Goal: Information Seeking & Learning: Learn about a topic

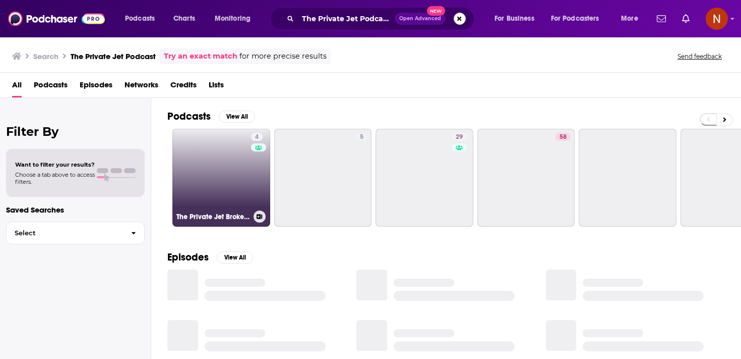
click at [230, 182] on link "4 The Private Jet Broker Podcast" at bounding box center [221, 178] width 98 height 98
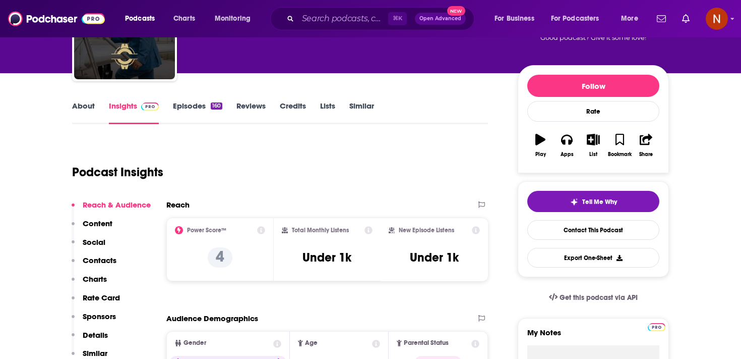
scroll to position [61, 0]
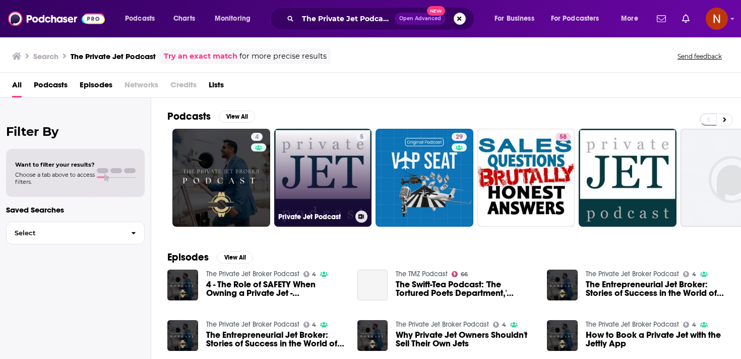
click at [314, 203] on link "5 Private Jet Podcast" at bounding box center [323, 178] width 98 height 98
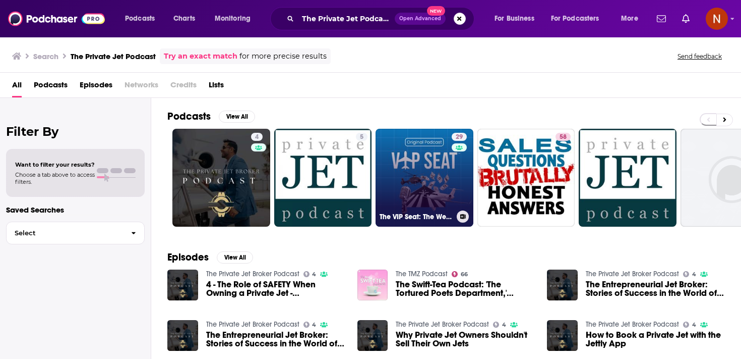
click at [416, 177] on link "29 The VIP Seat: The Weekly Private Aviation Podcast" at bounding box center [425, 178] width 98 height 98
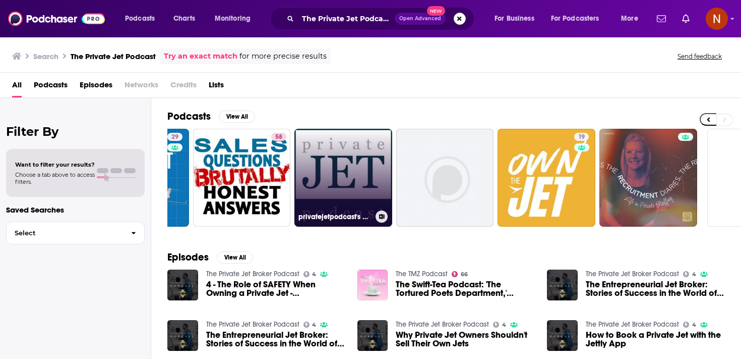
scroll to position [0, 352]
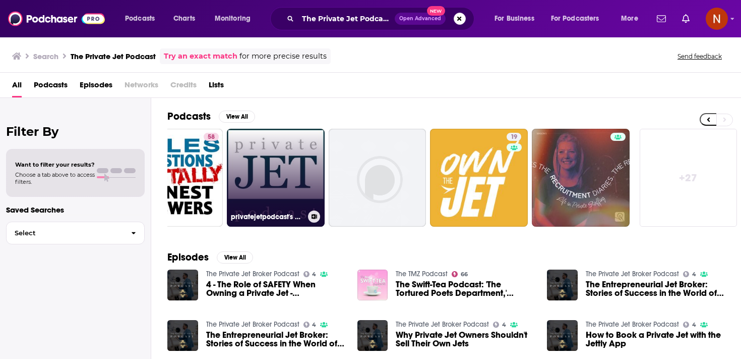
click at [283, 138] on link "privatejetpodcast's podcast" at bounding box center [276, 178] width 98 height 98
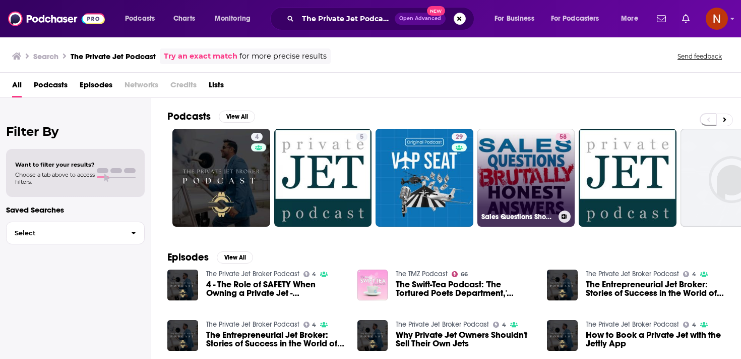
click at [499, 187] on link "58 Sales Questions Show - Brutally Honest Answers - B2B Sales answers regardles…" at bounding box center [527, 178] width 98 height 98
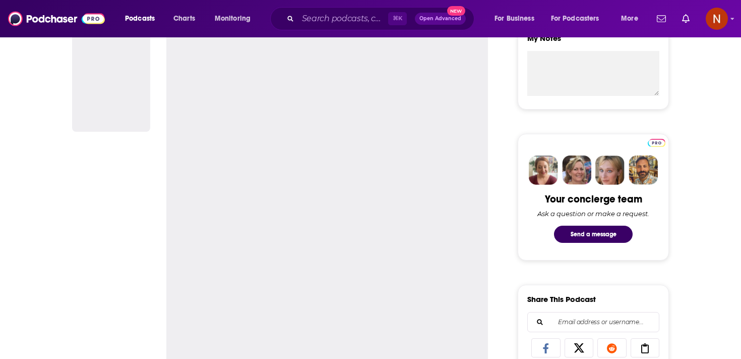
scroll to position [532, 0]
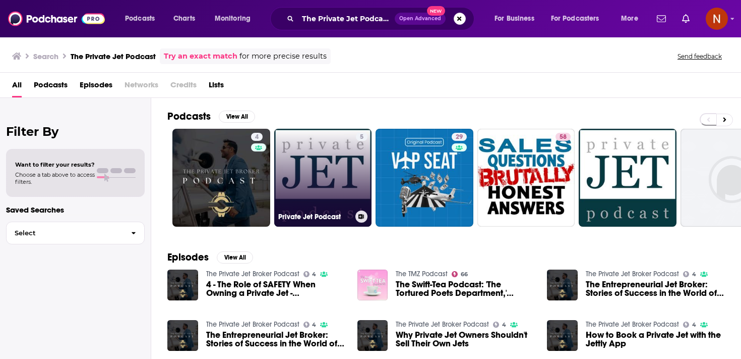
click at [325, 185] on link "5 Private Jet Podcast" at bounding box center [323, 178] width 98 height 98
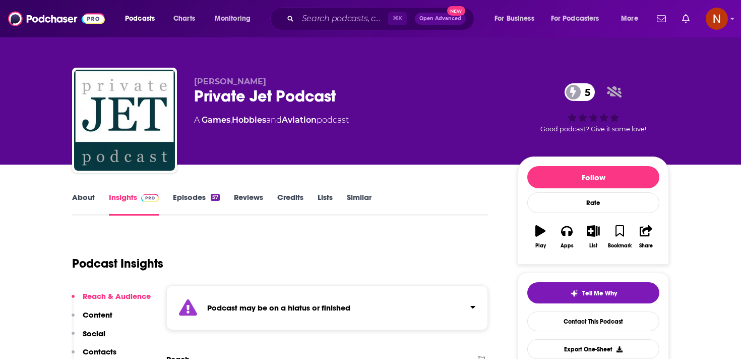
click at [314, 299] on div "Podcast may be on a hiatus or finished" at bounding box center [327, 307] width 322 height 45
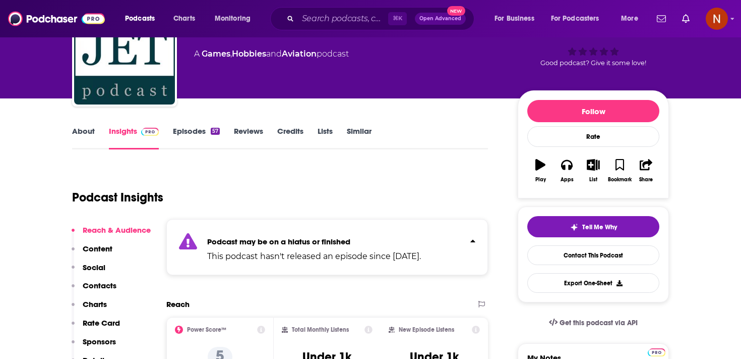
scroll to position [108, 0]
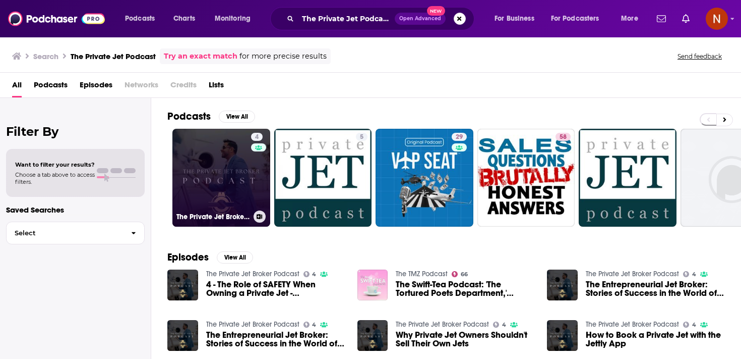
click at [235, 197] on link "4 The Private Jet Broker Podcast" at bounding box center [221, 178] width 98 height 98
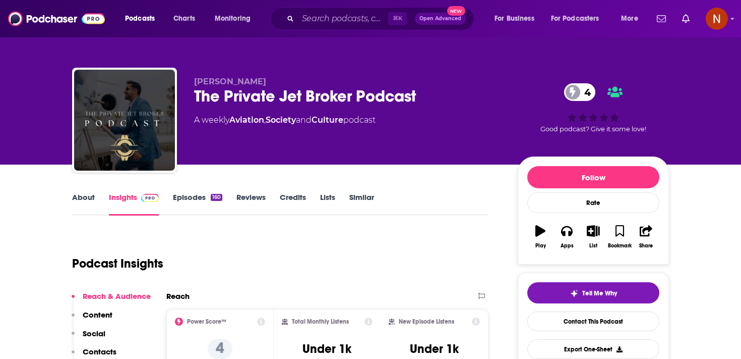
click at [190, 200] on link "Episodes 160" at bounding box center [197, 203] width 49 height 23
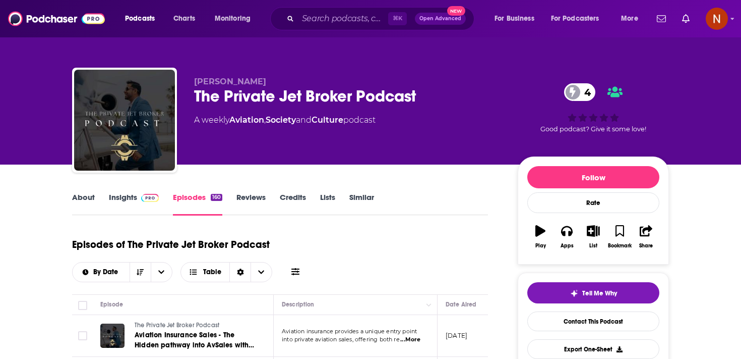
click at [233, 248] on h1 "Episodes of The Private Jet Broker Podcast" at bounding box center [171, 244] width 198 height 13
click at [324, 19] on input "Search podcasts, credits, & more..." at bounding box center [343, 19] width 90 height 16
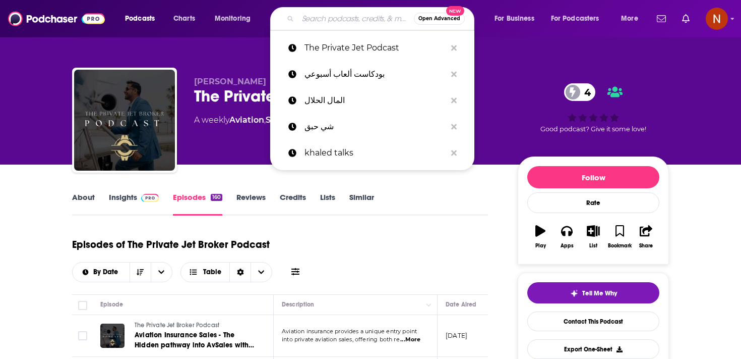
paste input "What the Luxe"
type input "What the Luxe"
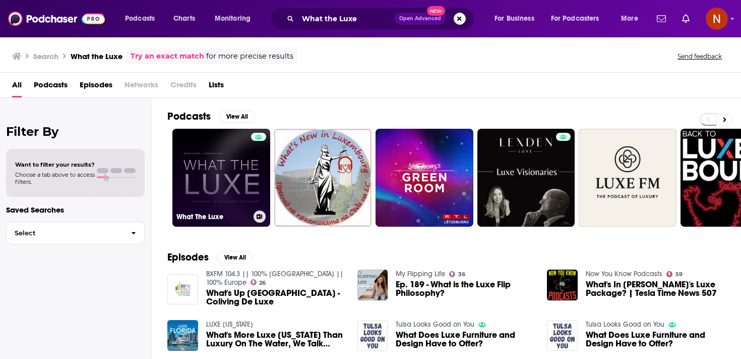
click at [228, 191] on link "What The Luxe" at bounding box center [221, 178] width 98 height 98
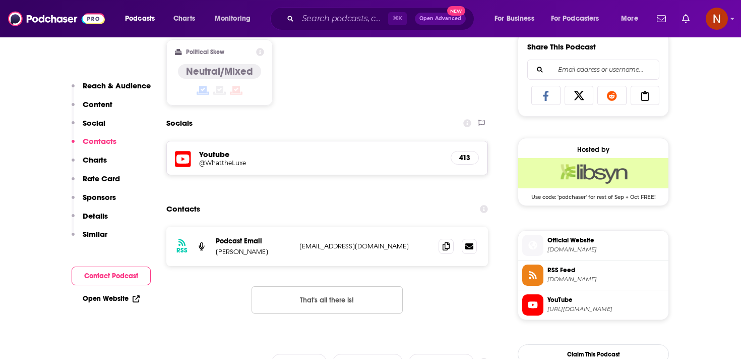
scroll to position [635, 0]
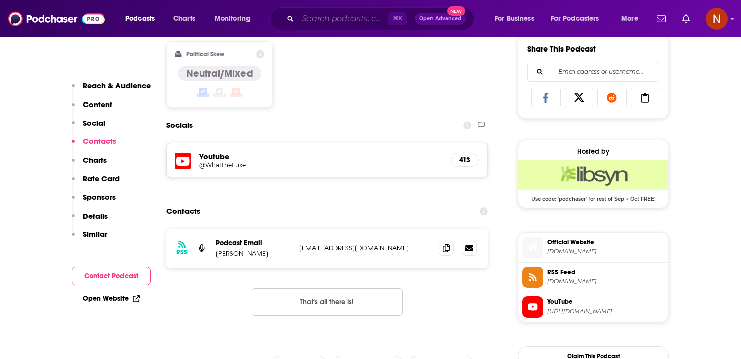
click at [307, 18] on input "Search podcasts, credits, & more..." at bounding box center [343, 19] width 90 height 16
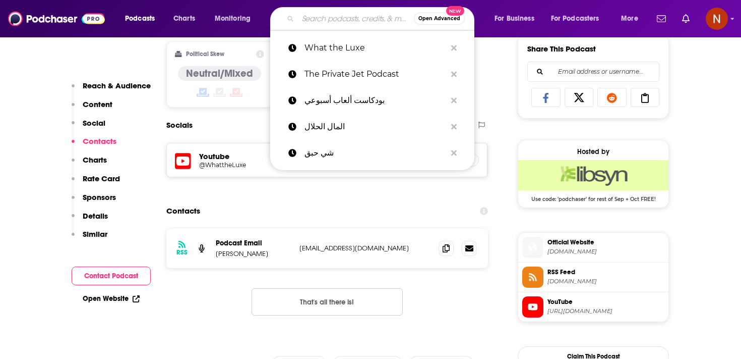
paste input "Luxury Voices"
type input "Luxury Voices"
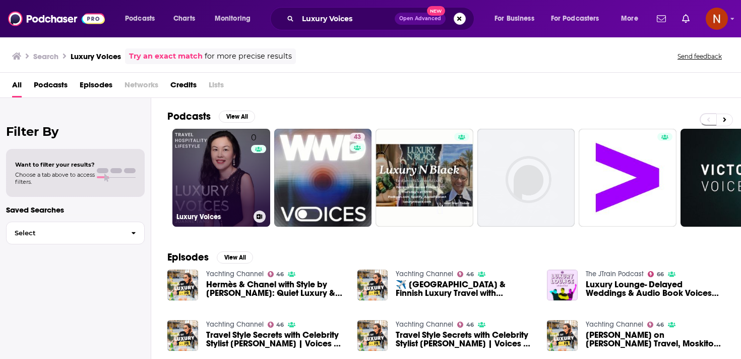
click at [245, 171] on link "0 Luxury Voices" at bounding box center [221, 178] width 98 height 98
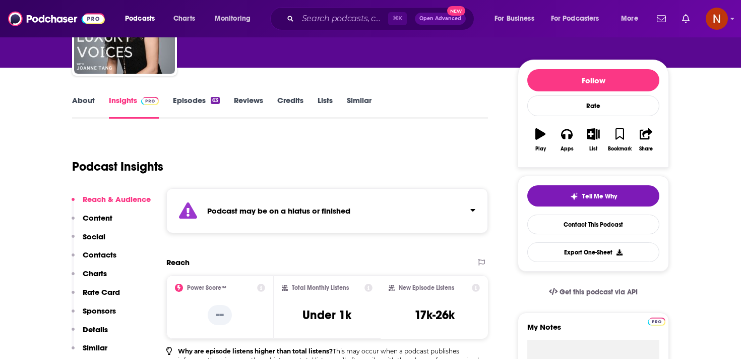
scroll to position [93, 0]
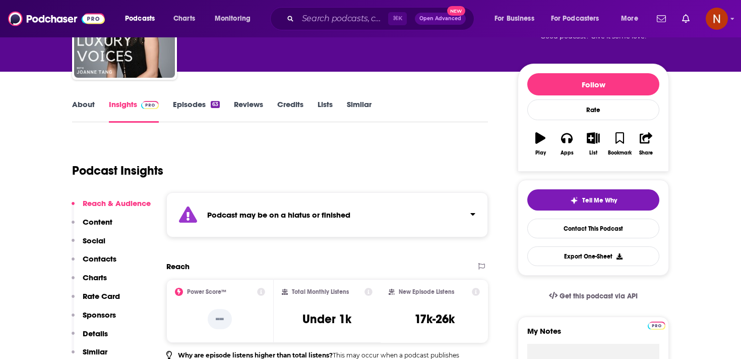
click at [306, 226] on div "Podcast may be on a hiatus or finished" at bounding box center [327, 214] width 322 height 45
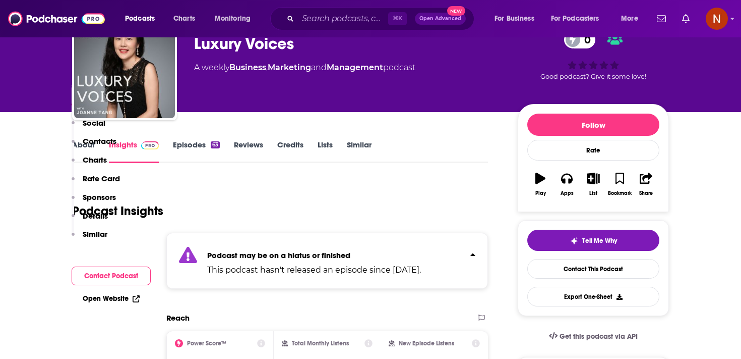
scroll to position [0, 0]
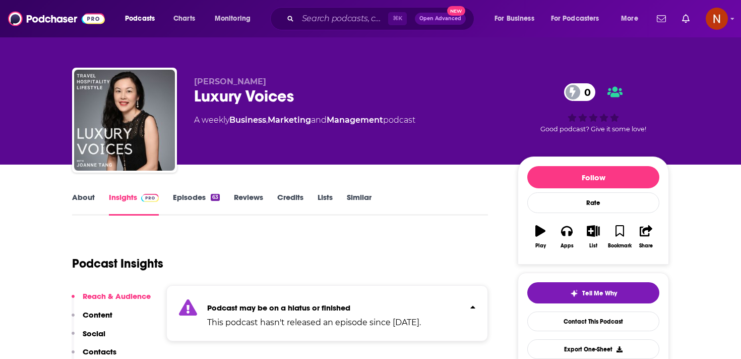
click at [243, 99] on div "Luxury Voices 0" at bounding box center [348, 96] width 308 height 20
copy div "Luxury Voices 0"
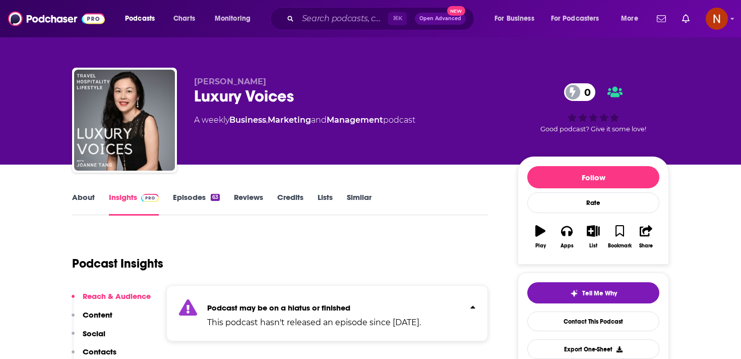
click at [192, 197] on link "Episodes 63" at bounding box center [196, 203] width 47 height 23
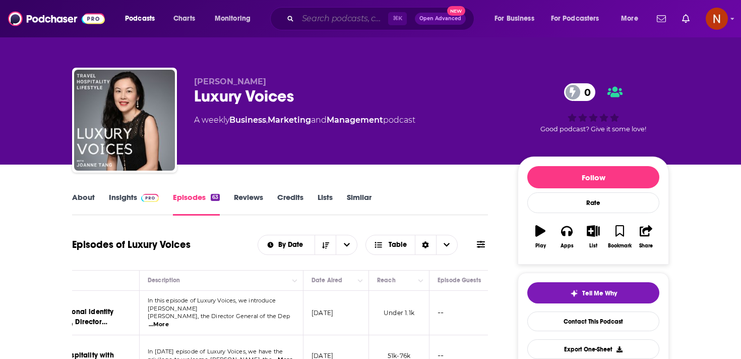
click at [327, 16] on input "Search podcasts, credits, & more..." at bounding box center [343, 19] width 90 height 16
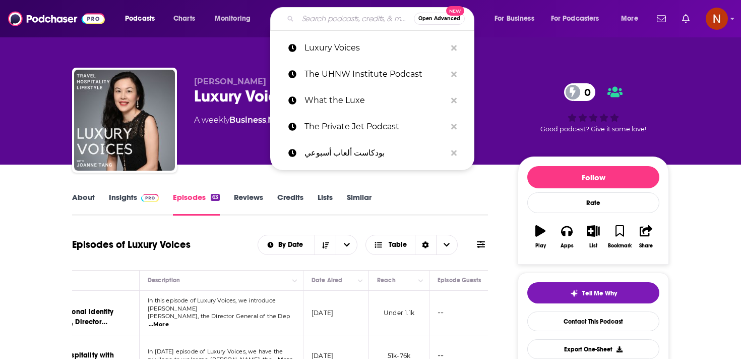
paste input "Travel with Amateur Traveler Podcast"
type input "Travel with Amateur Traveler Podcast"
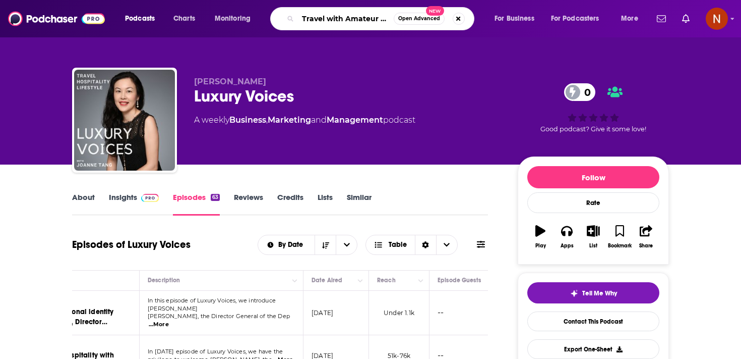
scroll to position [0, 52]
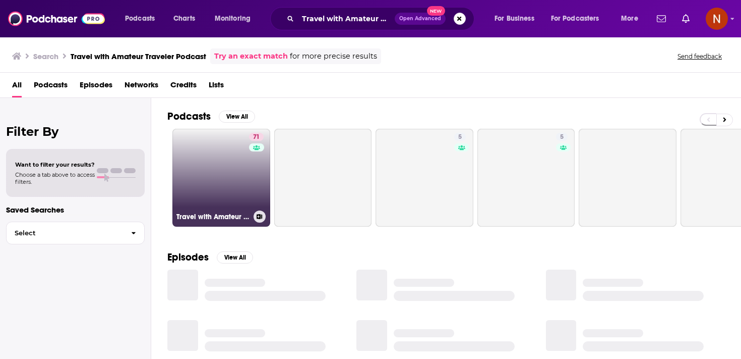
click at [237, 186] on link "71 Travel with Amateur Traveler Podcast" at bounding box center [221, 178] width 98 height 98
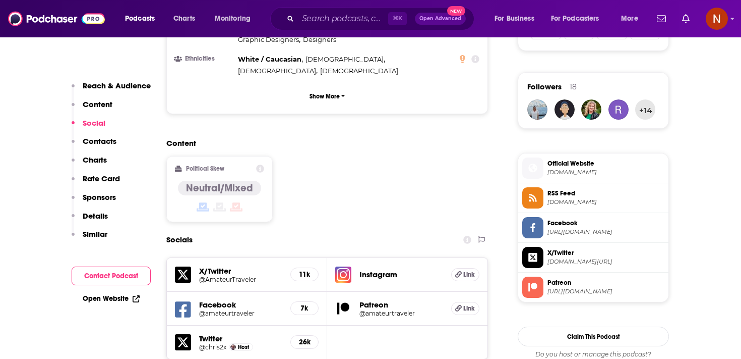
scroll to position [700, 0]
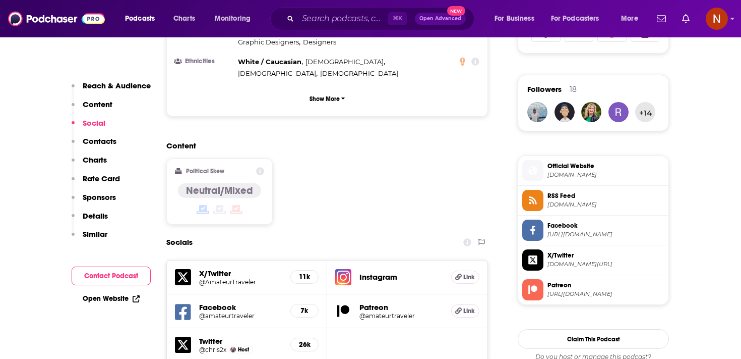
click at [590, 198] on span "RSS Feed" at bounding box center [606, 195] width 117 height 9
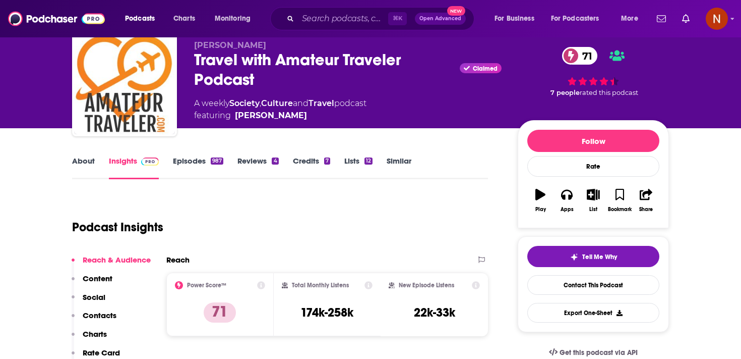
scroll to position [0, 0]
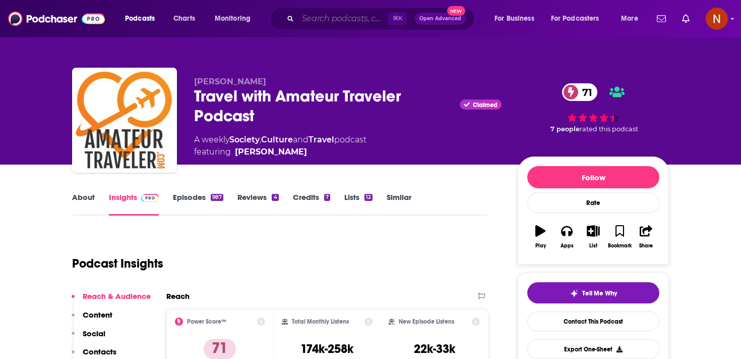
click at [331, 17] on input "Search podcasts, credits, & more..." at bounding box center [343, 19] width 90 height 16
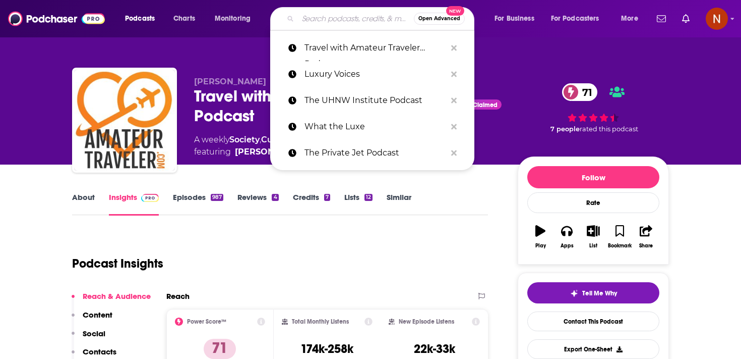
paste input "Iron Bird Partners Podcast"
type input "Iron Bird Partners Podcast"
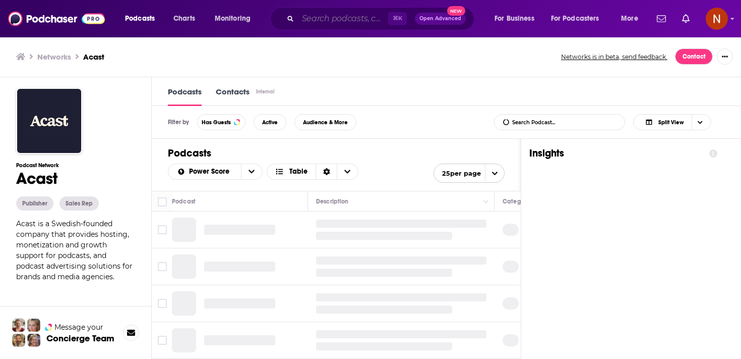
click at [360, 17] on input "Search podcasts, credits, & more..." at bounding box center [343, 19] width 90 height 16
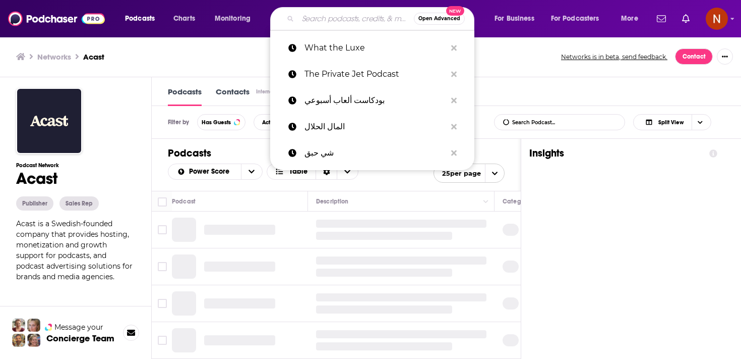
paste input "The UHNW Institute Podcast"
type input "The UHNW Institute Podcast"
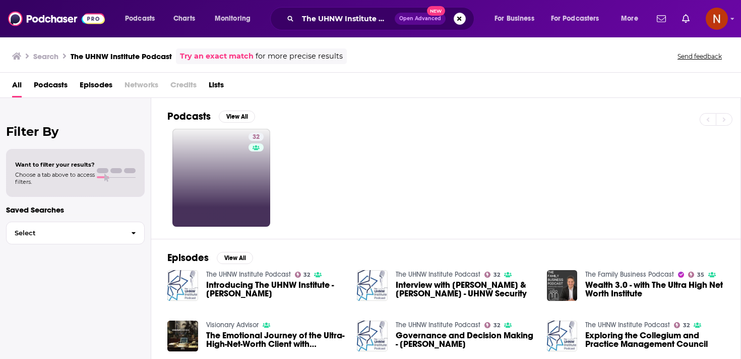
click at [243, 158] on link "32" at bounding box center [221, 178] width 98 height 98
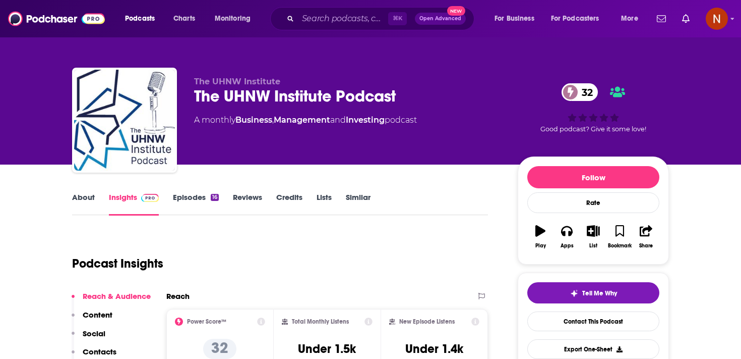
click at [186, 200] on link "Episodes 16" at bounding box center [196, 203] width 46 height 23
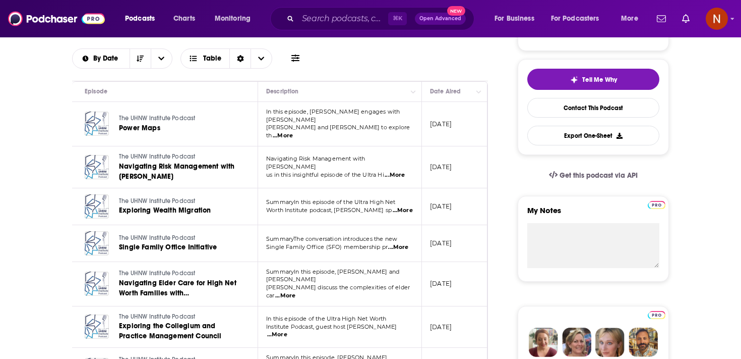
scroll to position [0, 21]
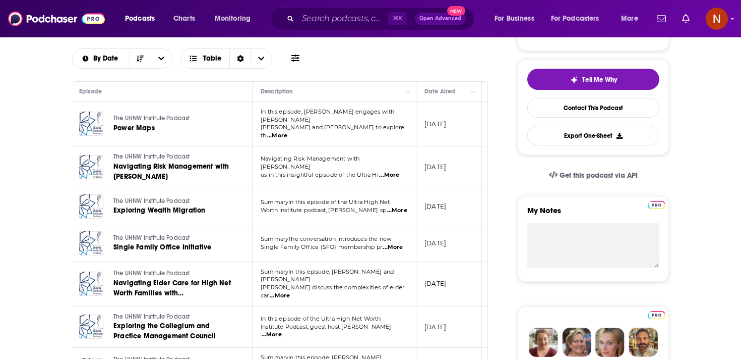
click at [392, 119] on p "In this episode, Russ Haworth engages with Betsy" at bounding box center [334, 116] width 147 height 16
click at [287, 132] on span "...More" at bounding box center [277, 136] width 20 height 8
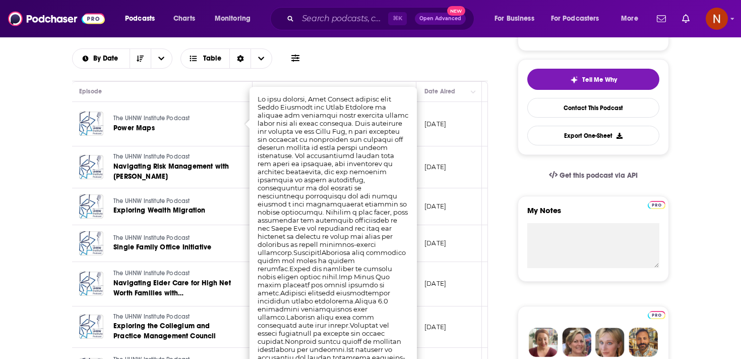
click at [341, 73] on div "Episodes of The UHNW Institute Podcast By Date Table" at bounding box center [280, 49] width 416 height 63
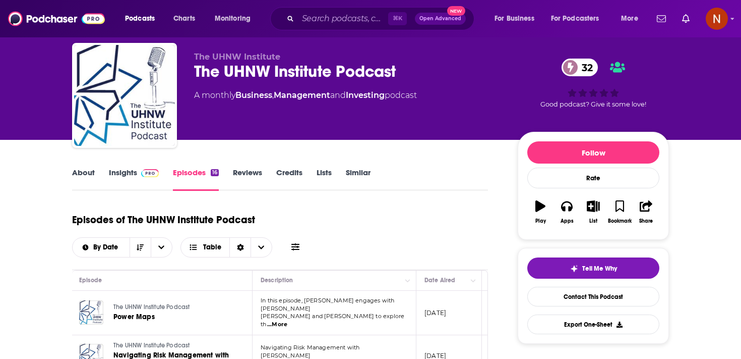
scroll to position [0, 0]
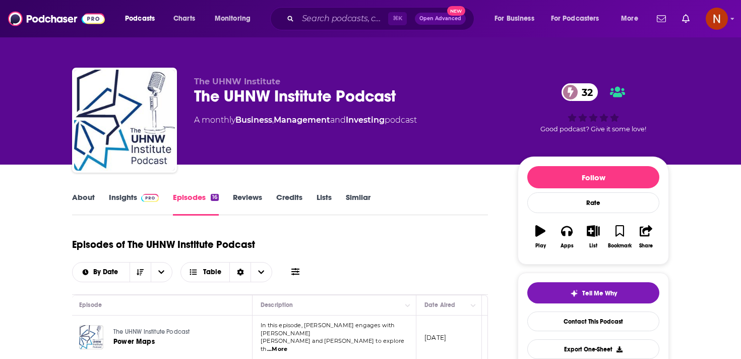
click at [76, 197] on link "About" at bounding box center [83, 203] width 23 height 23
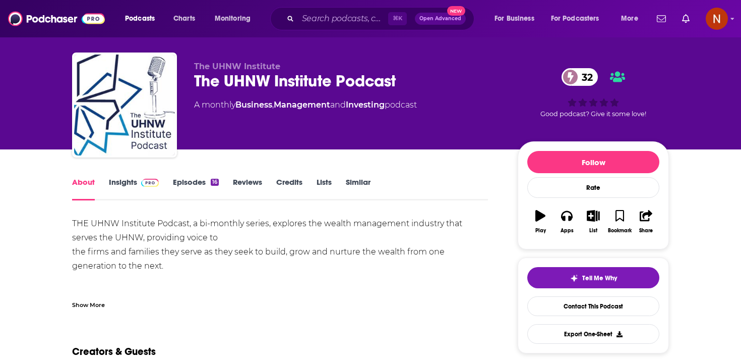
scroll to position [20, 0]
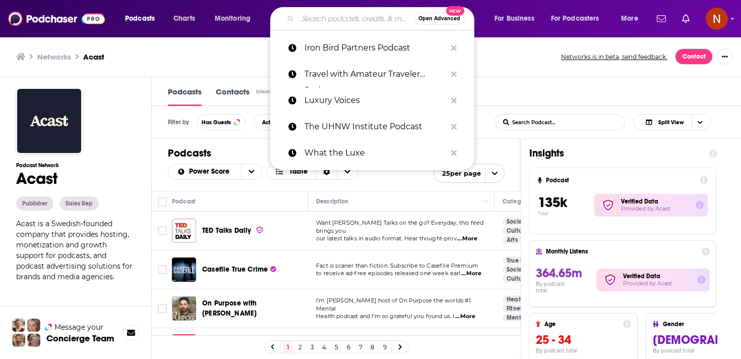
click at [324, 14] on input "Search podcasts, credits, & more..." at bounding box center [356, 19] width 116 height 16
paste input "Ironbird Podcast"
type input "Ironbird Podcast"
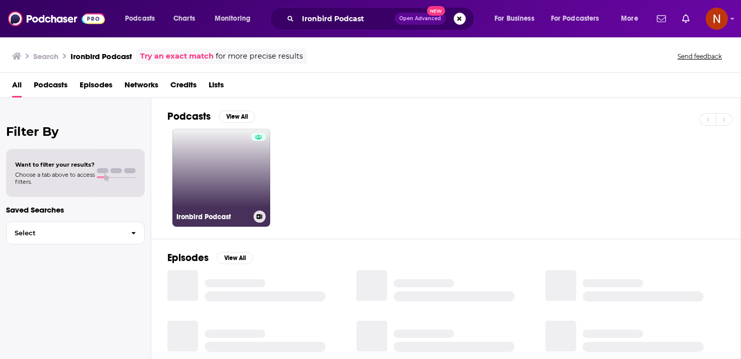
click at [232, 151] on link "Ironbird Podcast" at bounding box center [221, 178] width 98 height 98
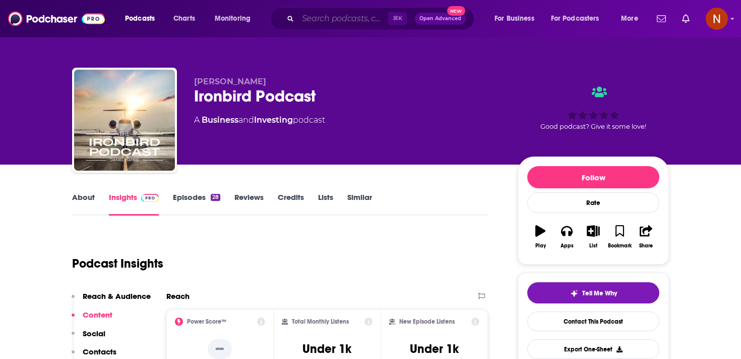
click at [330, 24] on input "Search podcasts, credits, & more..." at bounding box center [343, 19] width 90 height 16
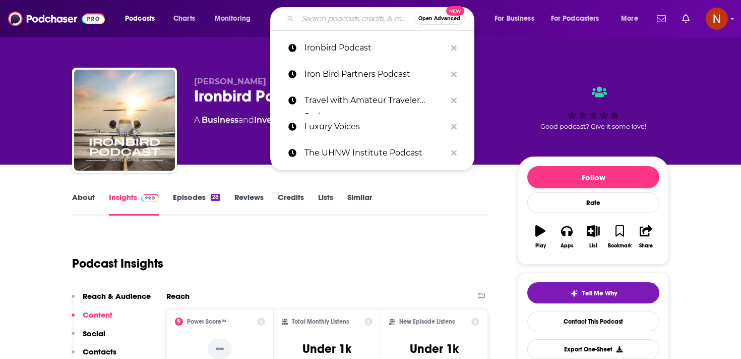
paste input "What the Luxe"
type input "What the Luxe"
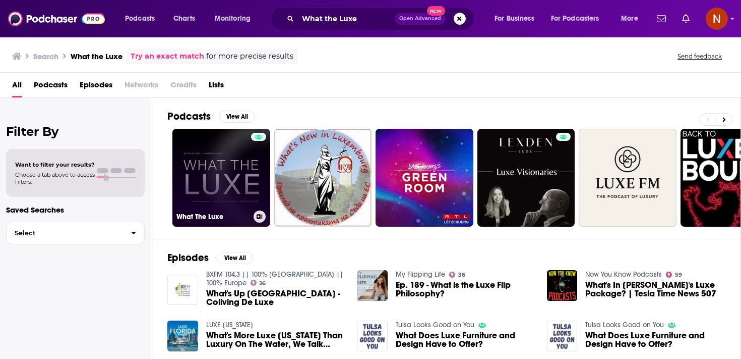
click at [221, 198] on link "What The Luxe" at bounding box center [221, 178] width 98 height 98
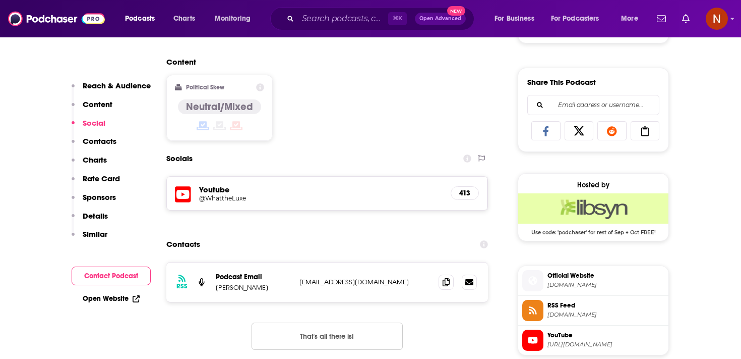
scroll to position [610, 0]
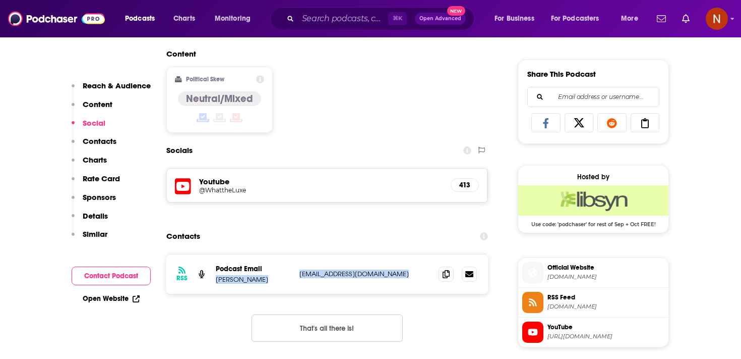
drag, startPoint x: 293, startPoint y: 272, endPoint x: 407, endPoint y: 274, distance: 114.0
click at [407, 274] on div "RSS Podcast Email Juliet Watkins-Rees whattheluxepodcast@gmail.com whattheluxep…" at bounding box center [327, 273] width 322 height 39
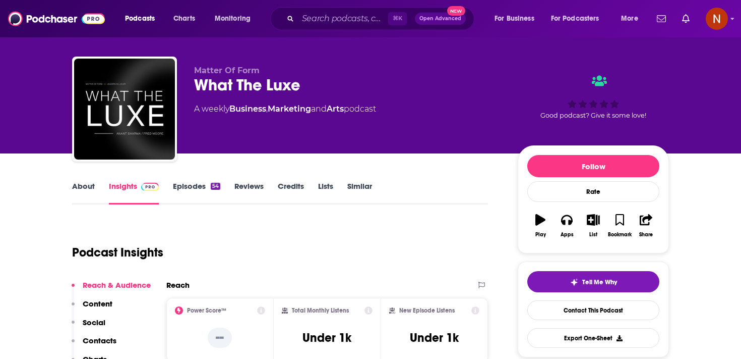
scroll to position [0, 0]
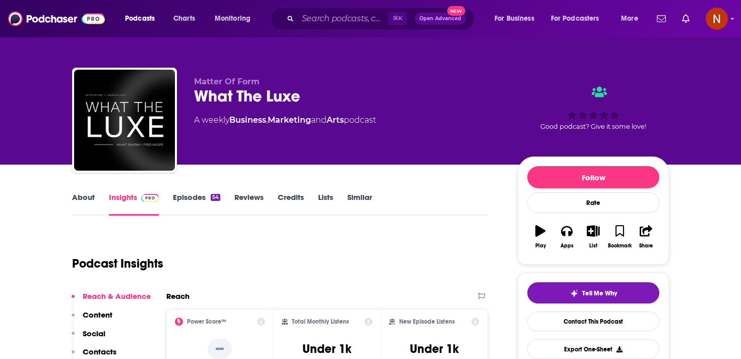
click at [183, 197] on link "Episodes 54" at bounding box center [196, 203] width 47 height 23
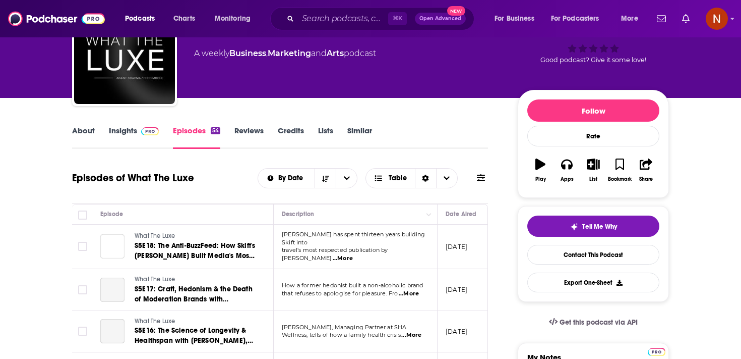
scroll to position [0, 14]
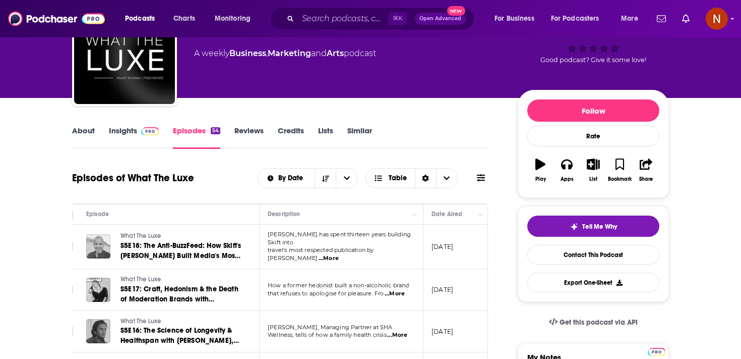
click at [339, 254] on span "...More" at bounding box center [329, 258] width 20 height 8
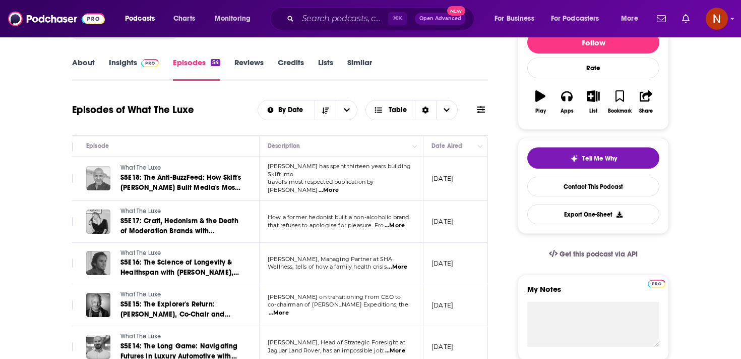
scroll to position [101, 0]
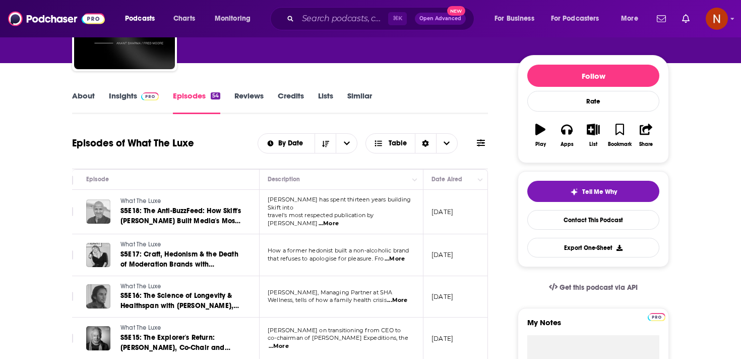
click at [398, 258] on span "...More" at bounding box center [395, 259] width 20 height 8
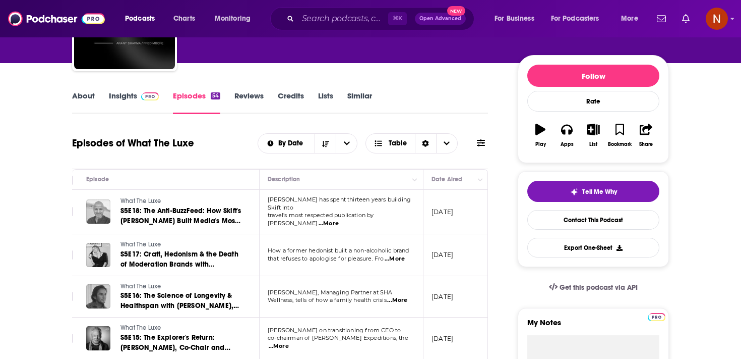
click at [396, 301] on span "...More" at bounding box center [397, 300] width 20 height 8
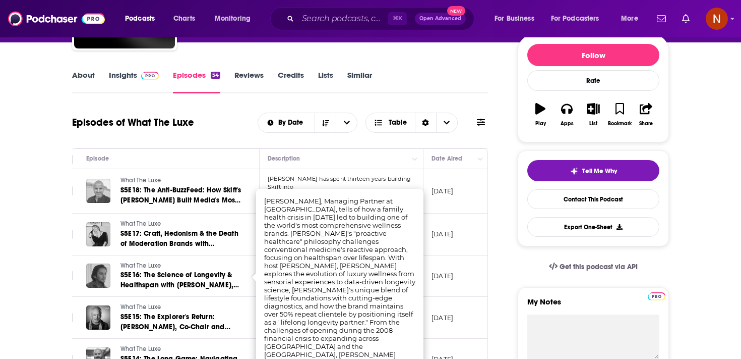
scroll to position [125, 0]
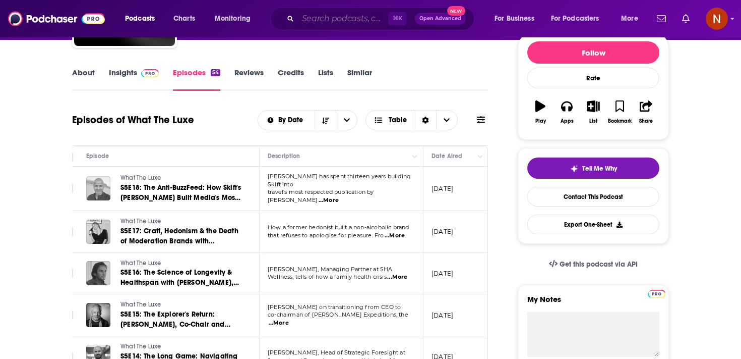
click at [321, 19] on input "Search podcasts, credits, & more..." at bounding box center [343, 19] width 90 height 16
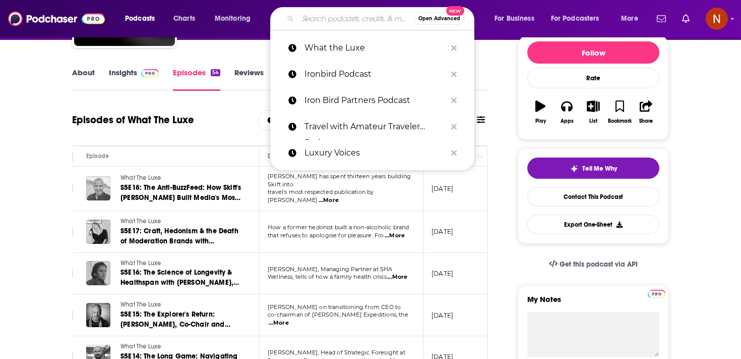
paste input "Luxury Travel Insider"
type input "Luxury Travel Insider"
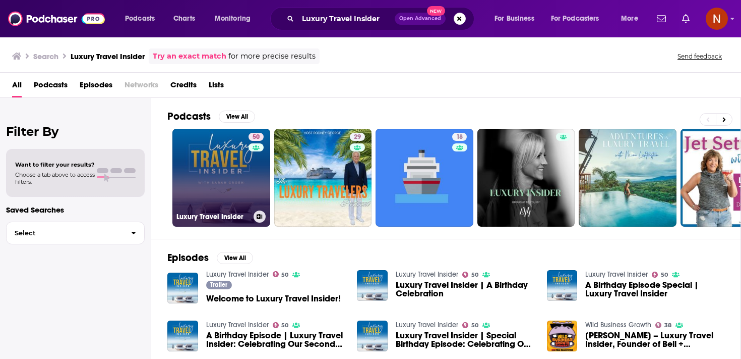
click at [234, 169] on link "50 Luxury Travel Insider" at bounding box center [221, 178] width 98 height 98
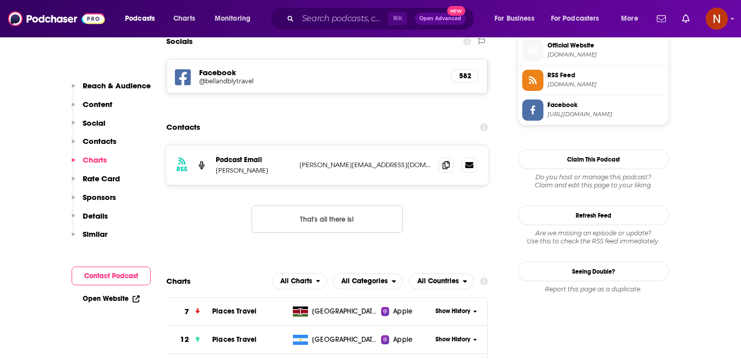
scroll to position [900, 0]
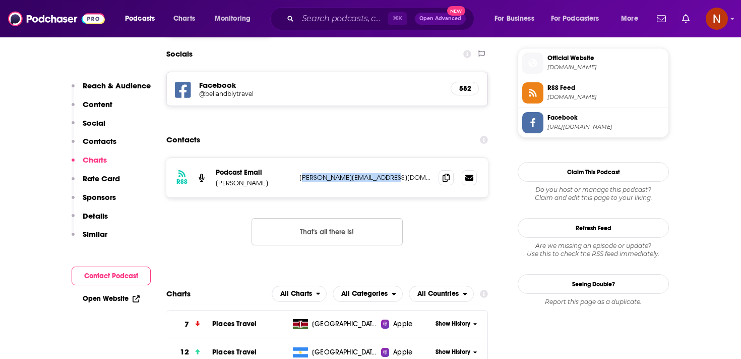
drag, startPoint x: 406, startPoint y: 119, endPoint x: 301, endPoint y: 118, distance: 105.4
click at [301, 173] on p "sarah@bellandblytravel.com" at bounding box center [365, 177] width 131 height 9
copy p "arah@bellandblytravel.com"
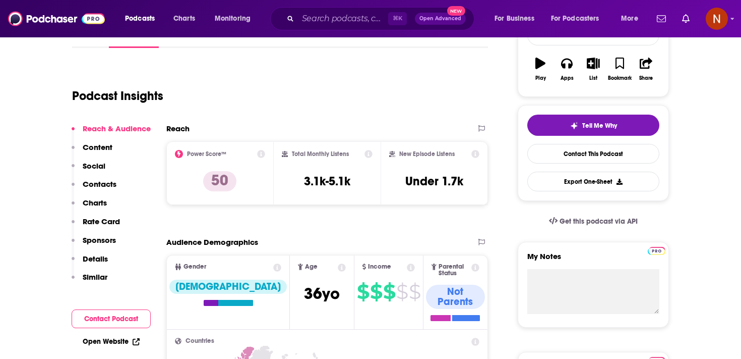
scroll to position [34, 0]
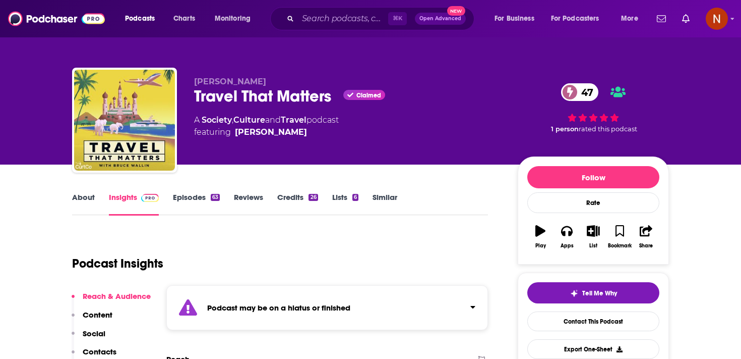
click at [287, 309] on strong "Podcast may be on a hiatus or finished" at bounding box center [278, 308] width 143 height 10
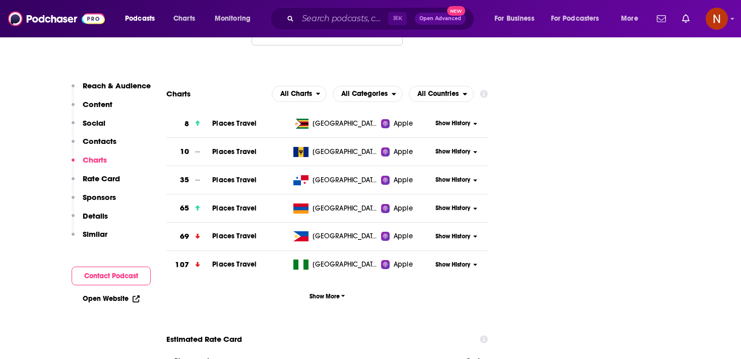
scroll to position [1085, 0]
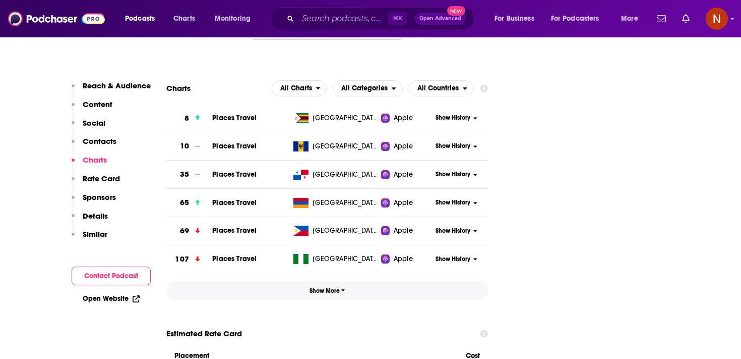
click at [328, 287] on span "Show More" at bounding box center [328, 290] width 36 height 7
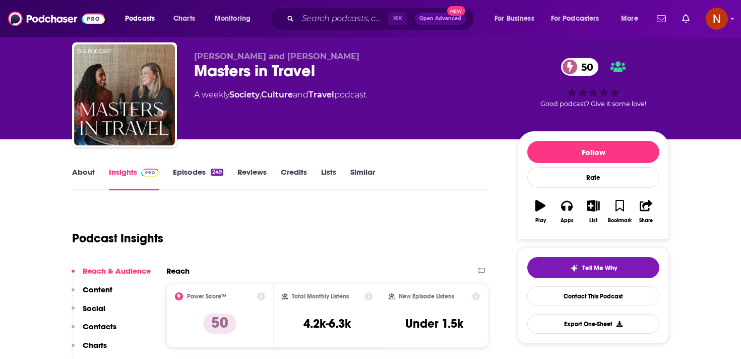
scroll to position [28, 0]
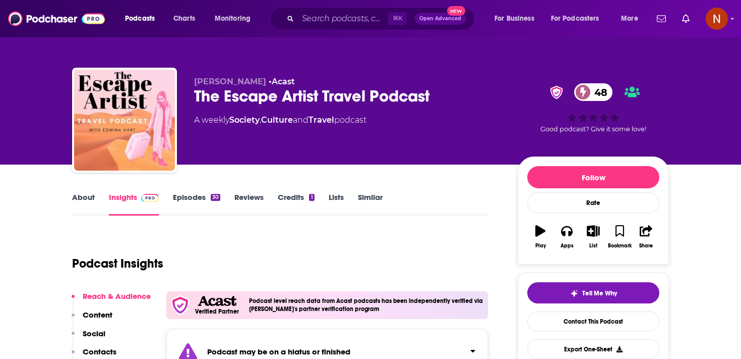
scroll to position [194, 0]
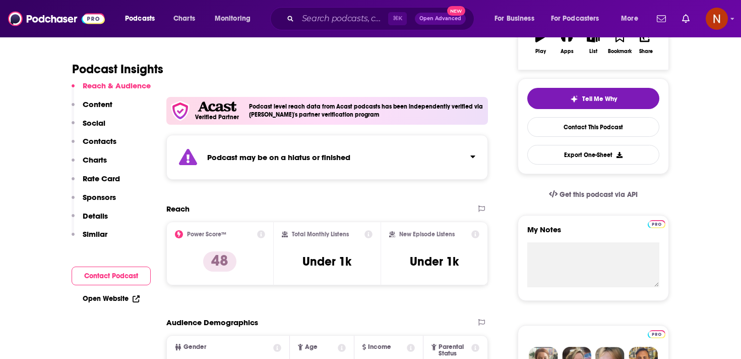
click at [306, 166] on div "Podcast may be on a hiatus or finished" at bounding box center [327, 157] width 322 height 45
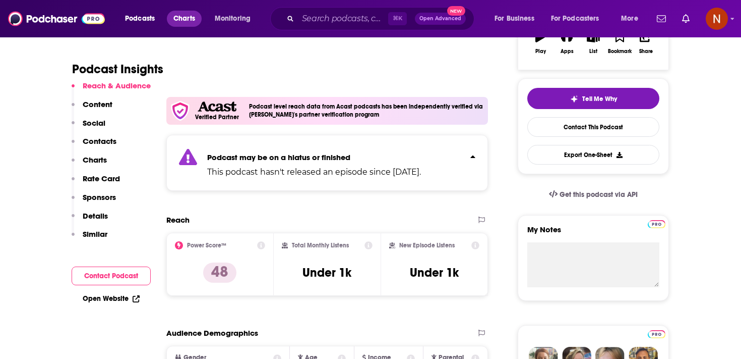
click at [175, 16] on span "Charts" at bounding box center [184, 19] width 22 height 14
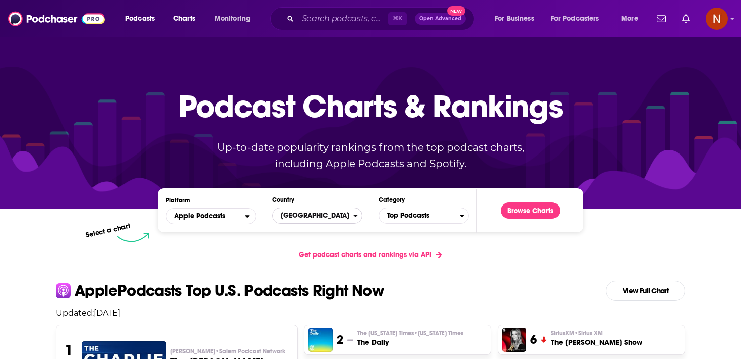
click at [342, 211] on span "[GEOGRAPHIC_DATA]" at bounding box center [313, 215] width 81 height 17
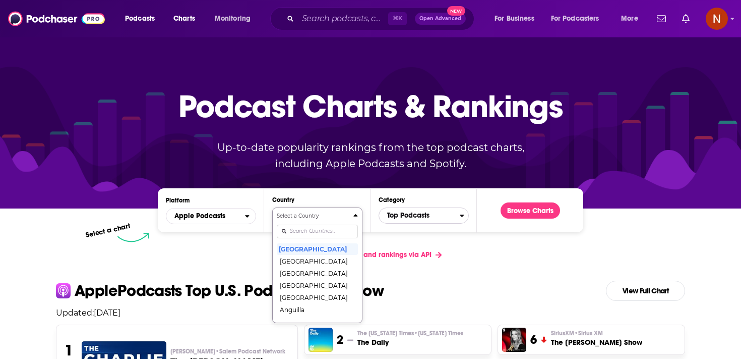
click at [422, 211] on span "Top Podcasts" at bounding box center [419, 215] width 81 height 17
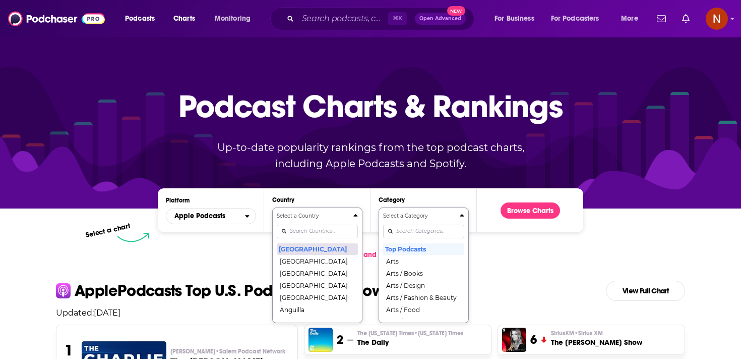
click at [323, 248] on button "[GEOGRAPHIC_DATA]" at bounding box center [317, 249] width 81 height 12
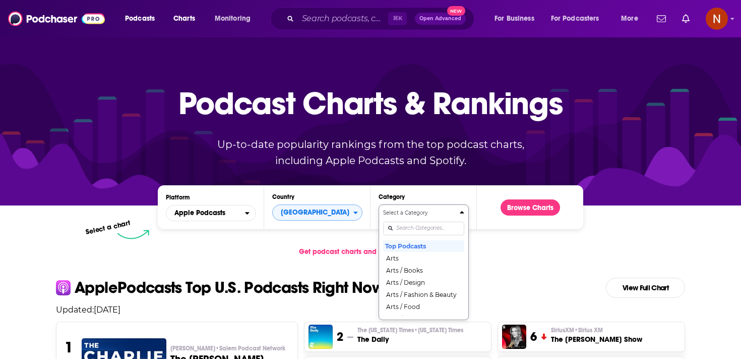
click at [416, 229] on div "Select a Category Top Podcasts Arts Arts / Books Arts / Design Arts / Fashion &…" at bounding box center [423, 262] width 81 height 106
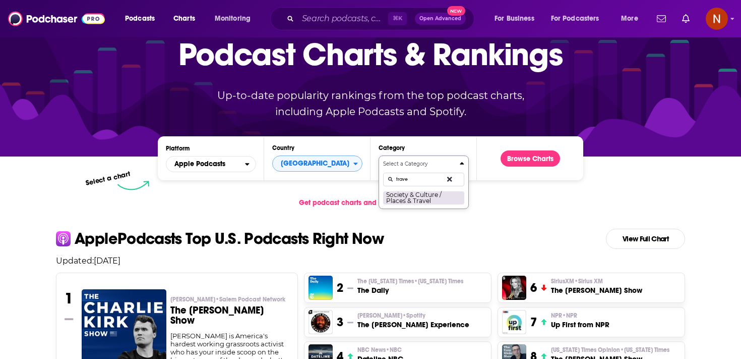
type input "trave"
click at [422, 196] on button "Society & Culture / Places & Travel" at bounding box center [423, 198] width 81 height 14
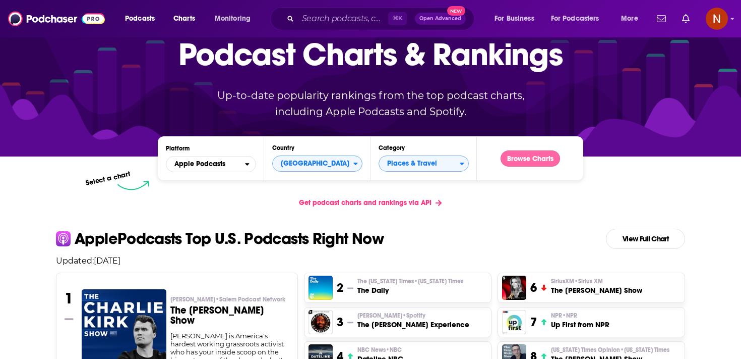
click at [537, 165] on button "Browse Charts" at bounding box center [530, 158] width 59 height 16
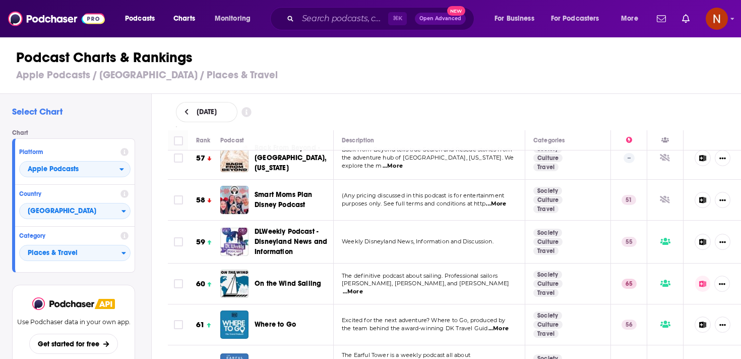
scroll to position [2453, 0]
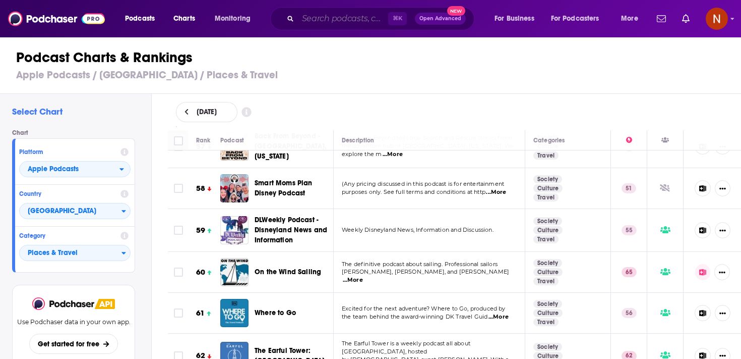
click at [355, 21] on input "Search podcasts, credits, & more..." at bounding box center [343, 19] width 90 height 16
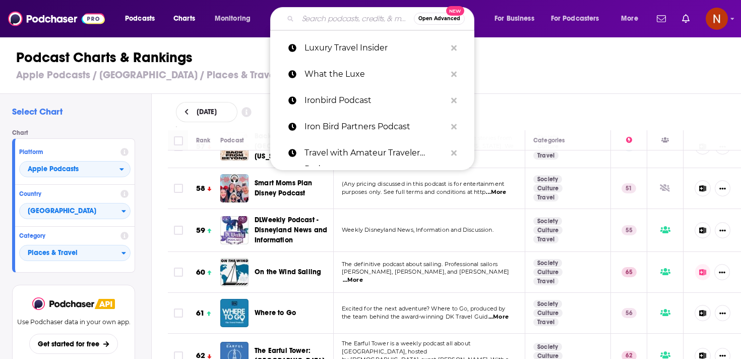
click at [427, 22] on button "Open Advanced New" at bounding box center [439, 19] width 51 height 12
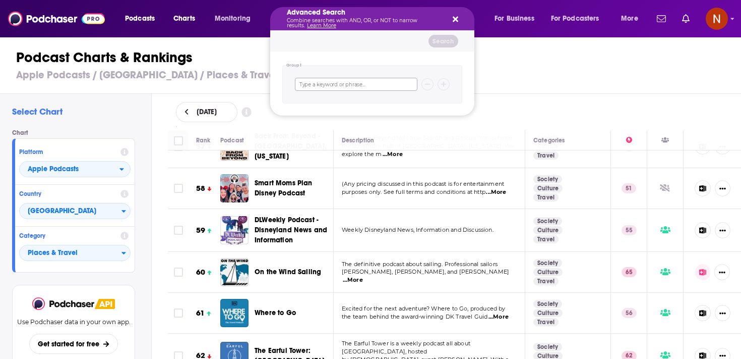
click at [366, 82] on input "Search podcasts, credits, & more..." at bounding box center [356, 84] width 123 height 13
type input "luxury"
click at [379, 118] on span "add group" at bounding box center [376, 118] width 28 height 6
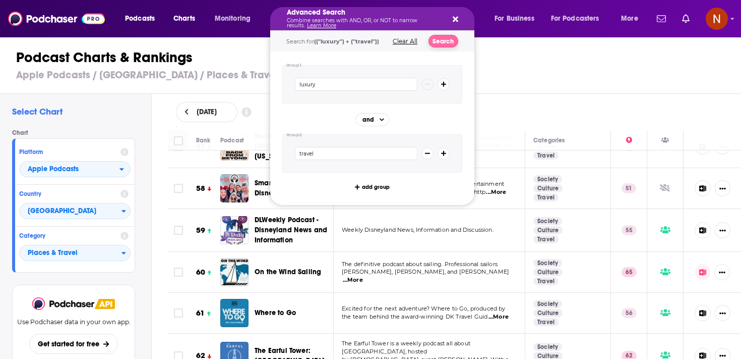
type input "travel"
click at [446, 38] on button "Search" at bounding box center [444, 41] width 30 height 13
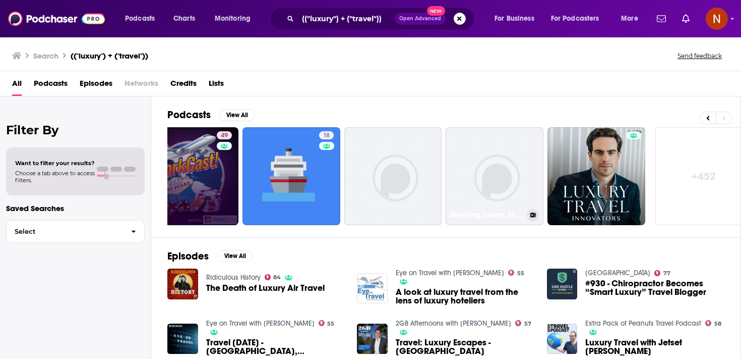
scroll to position [0, 352]
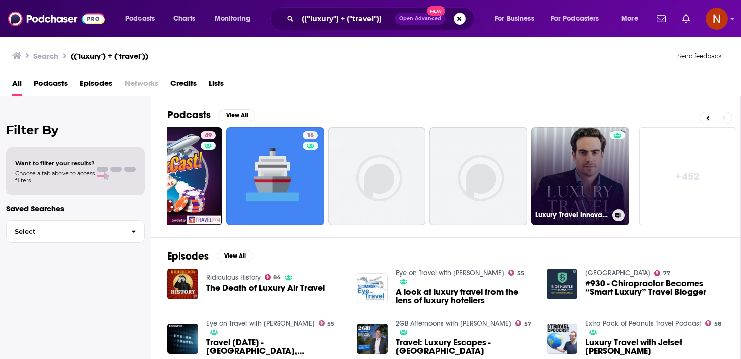
click at [603, 161] on link "Luxury Travel Innovators" at bounding box center [580, 176] width 98 height 98
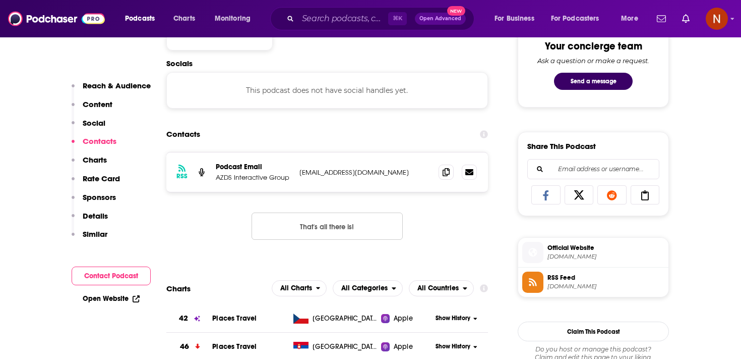
scroll to position [564, 0]
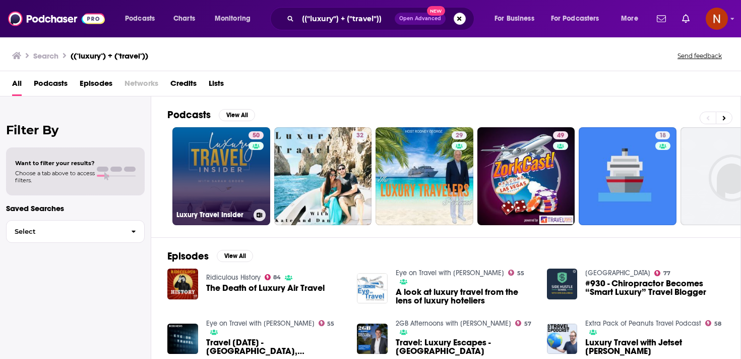
click at [239, 172] on link "50 Luxury Travel Insider" at bounding box center [221, 176] width 98 height 98
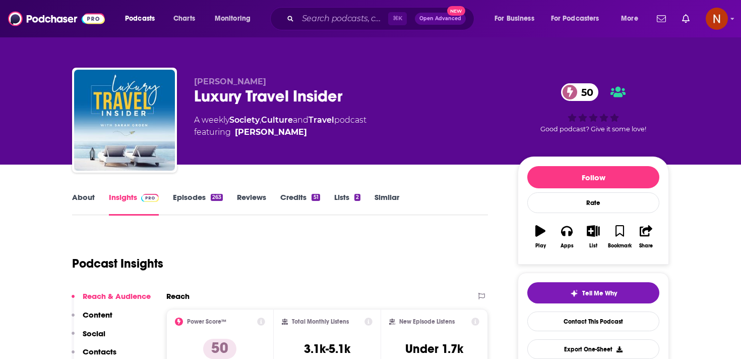
click at [213, 196] on div "263" at bounding box center [217, 197] width 12 height 7
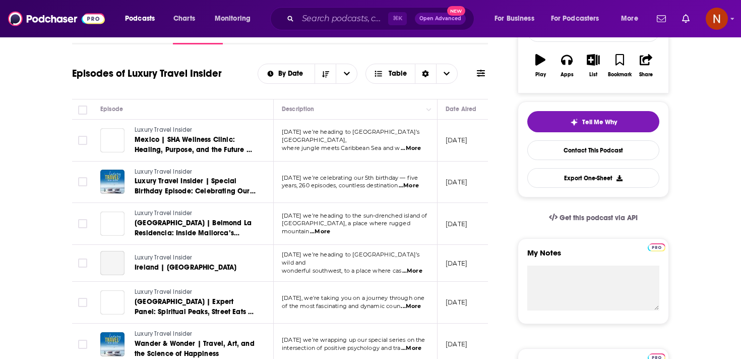
scroll to position [0, 3]
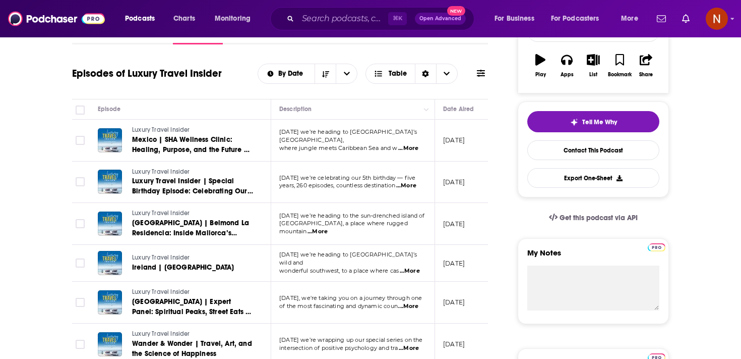
click at [412, 188] on span "...More" at bounding box center [406, 186] width 20 height 8
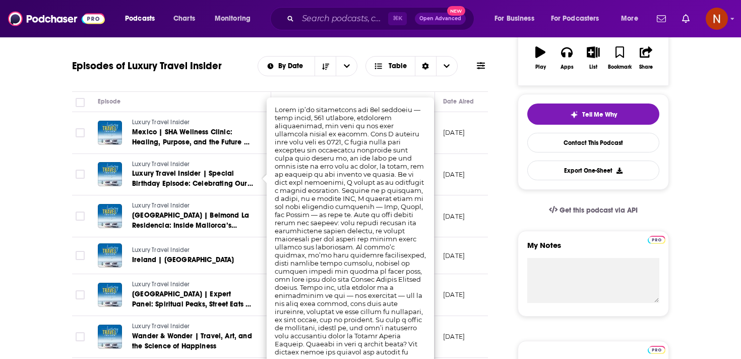
scroll to position [185, 0]
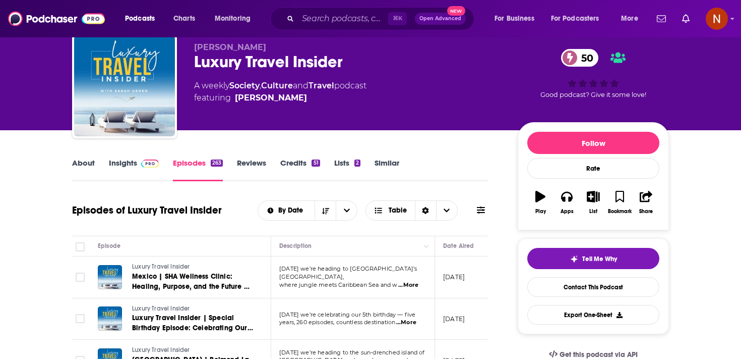
scroll to position [0, 0]
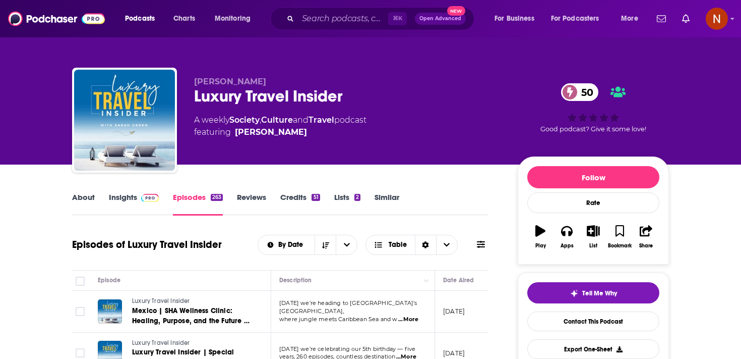
click at [202, 93] on div "Luxury Travel Insider 50" at bounding box center [348, 96] width 308 height 20
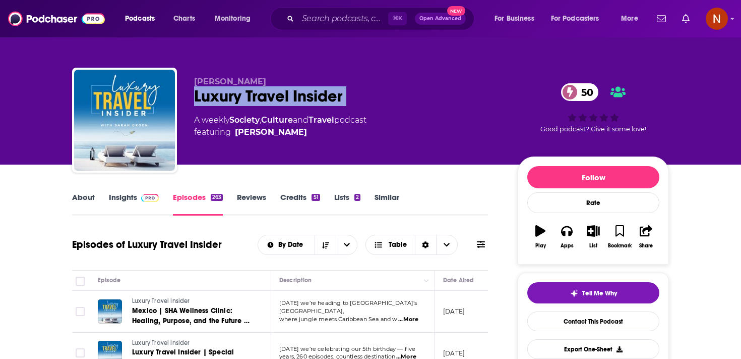
click at [202, 93] on div "Luxury Travel Insider 50" at bounding box center [348, 96] width 308 height 20
copy div "Luxury Travel Insider 50"
click at [247, 130] on link "Sarah Groen" at bounding box center [271, 132] width 72 height 12
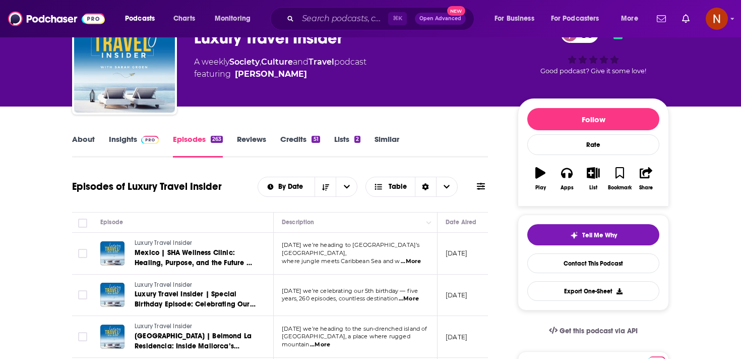
scroll to position [55, 0]
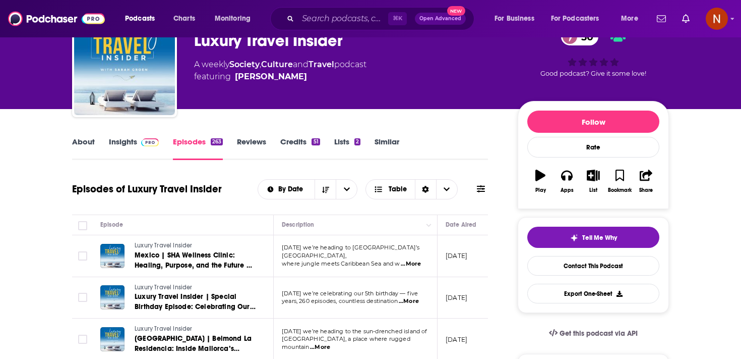
click at [126, 143] on link "Insights" at bounding box center [134, 148] width 50 height 23
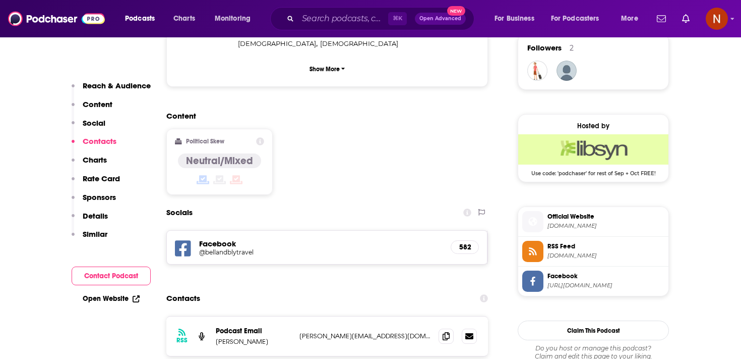
scroll to position [809, 0]
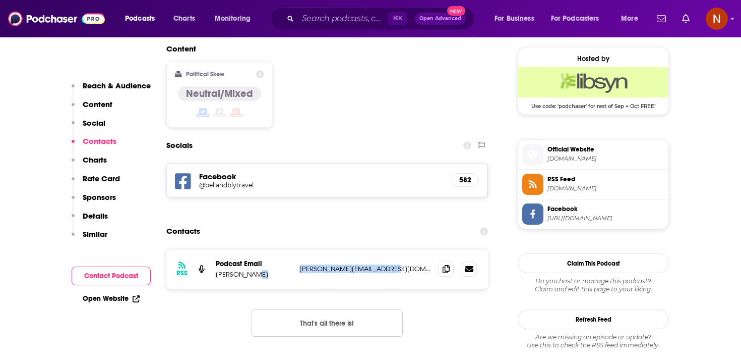
drag, startPoint x: 293, startPoint y: 215, endPoint x: 404, endPoint y: 215, distance: 110.4
click at [404, 249] on div "RSS Podcast Email Sarah Groen sarah@bellandblytravel.com sarah@bellandblytravel…" at bounding box center [327, 268] width 322 height 39
copy div "sarah@bellandblytravel.com"
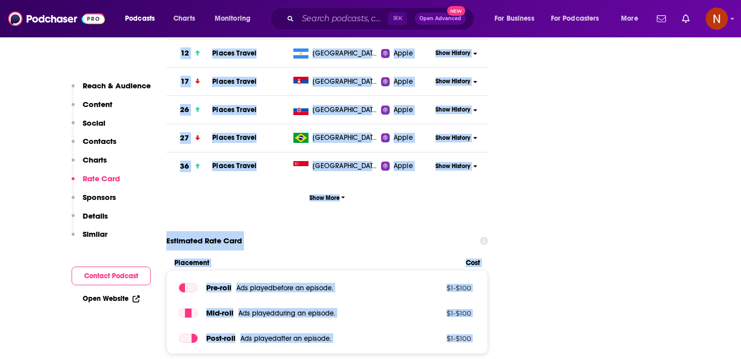
scroll to position [1490, 0]
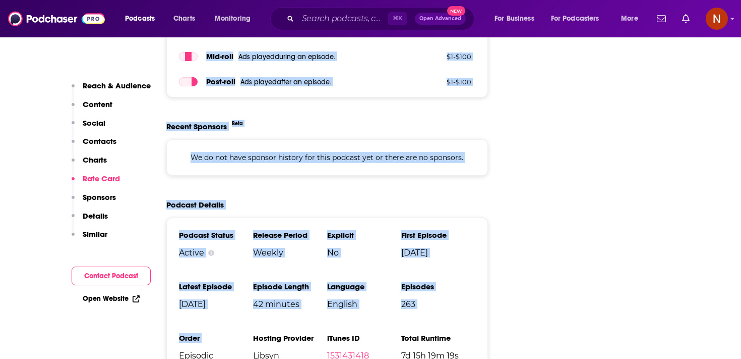
drag, startPoint x: 273, startPoint y: 154, endPoint x: 229, endPoint y: 401, distance: 251.3
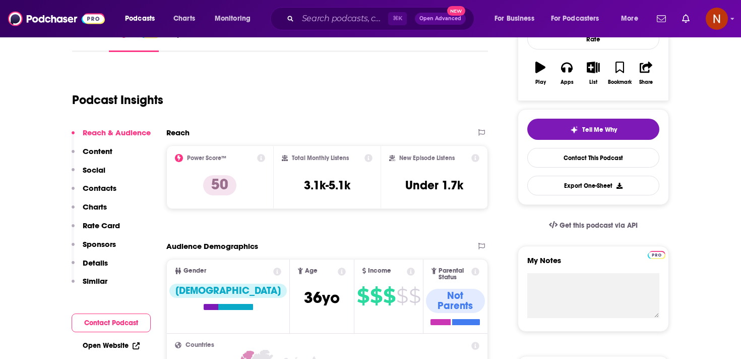
scroll to position [187, 0]
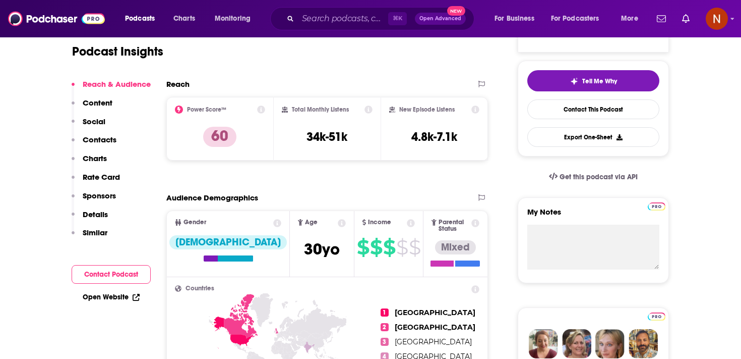
scroll to position [16, 0]
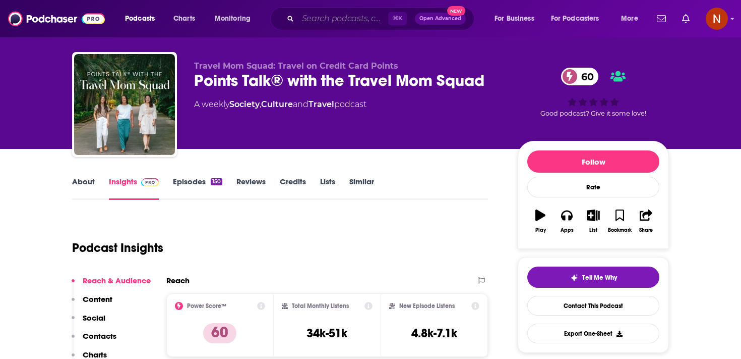
click at [316, 14] on input "Search podcasts, credits, & more..." at bounding box center [343, 19] width 90 height 16
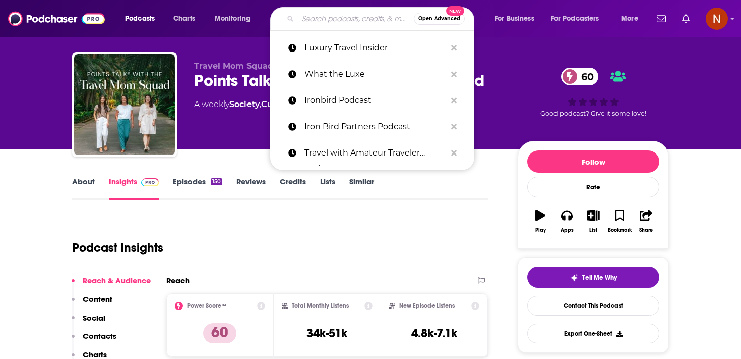
click at [424, 17] on span "Open Advanced" at bounding box center [440, 18] width 42 height 5
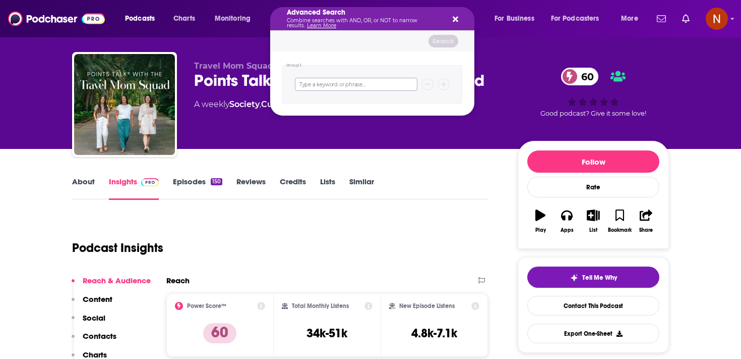
click at [328, 81] on input "Search podcasts, credits, & more..." at bounding box center [356, 84] width 123 height 13
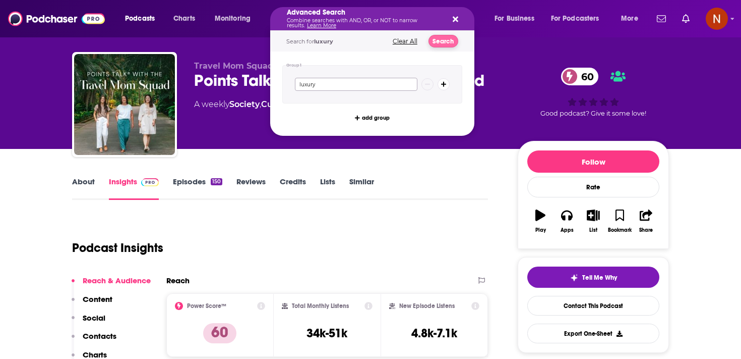
type input "luxury"
click at [449, 41] on button "Search" at bounding box center [444, 41] width 30 height 13
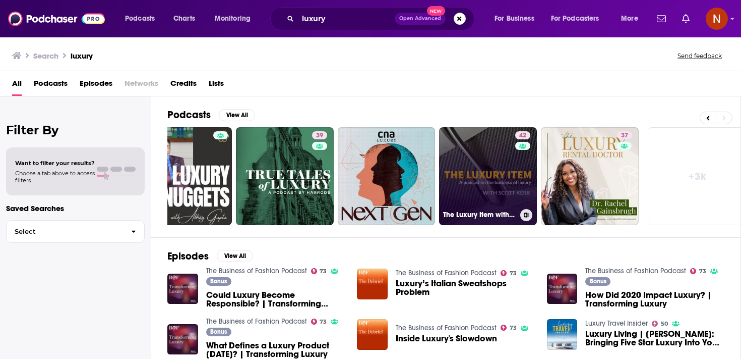
scroll to position [0, 352]
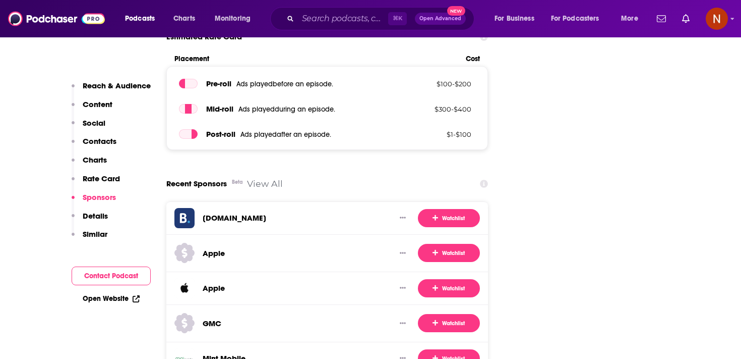
scroll to position [1452, 0]
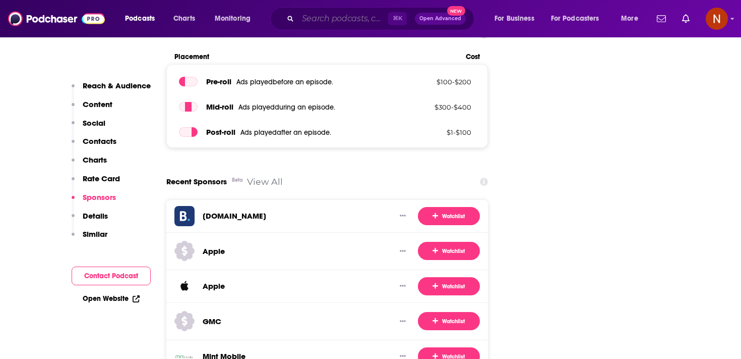
click at [316, 19] on input "Search podcasts, credits, & more..." at bounding box center [343, 19] width 90 height 16
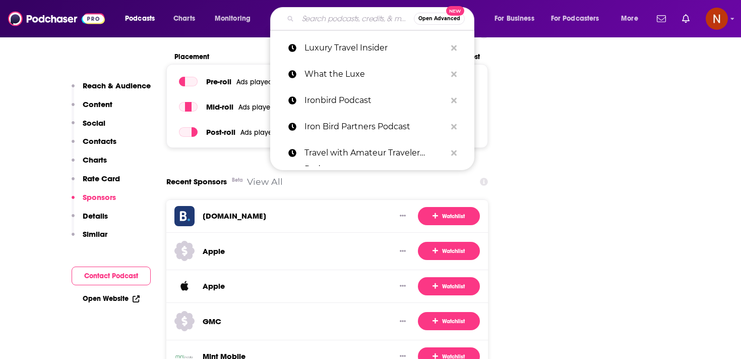
paste input "Masters of Scale"
type input "Masters of Scale"
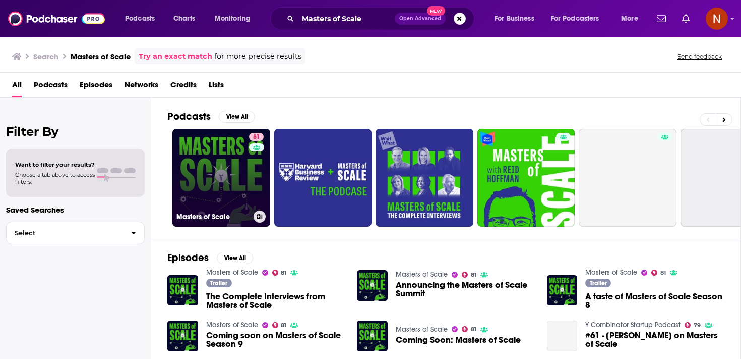
click at [231, 192] on link "81 Masters of Scale" at bounding box center [221, 178] width 98 height 98
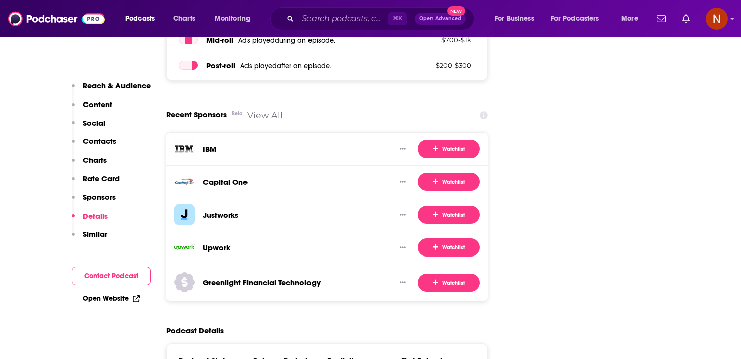
scroll to position [1695, 0]
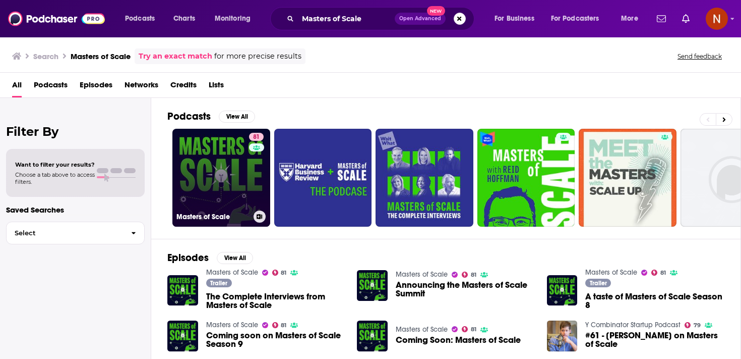
click at [237, 209] on link "81 Masters of Scale" at bounding box center [221, 178] width 98 height 98
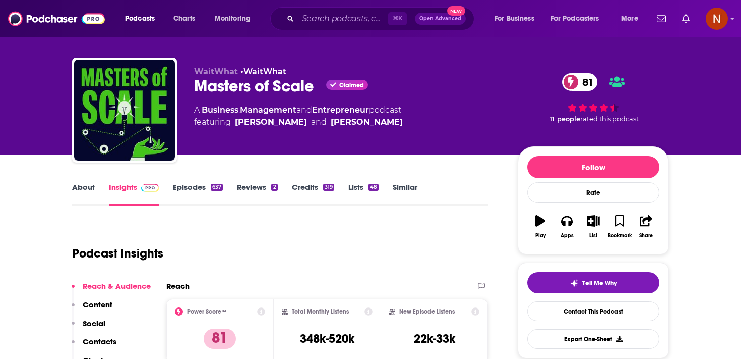
scroll to position [11, 0]
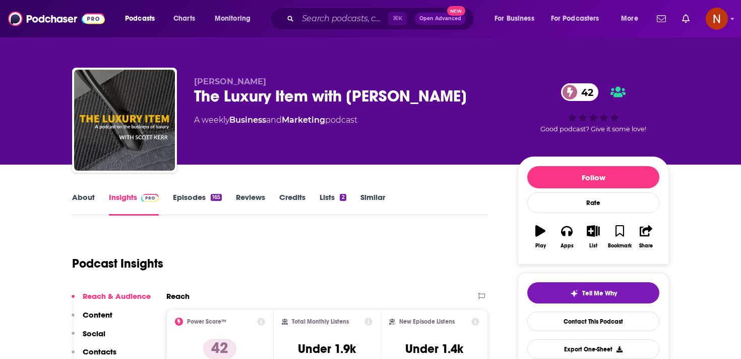
click at [271, 249] on div "Podcast Insights" at bounding box center [276, 256] width 408 height 51
click at [205, 200] on link "Episodes 165" at bounding box center [197, 203] width 49 height 23
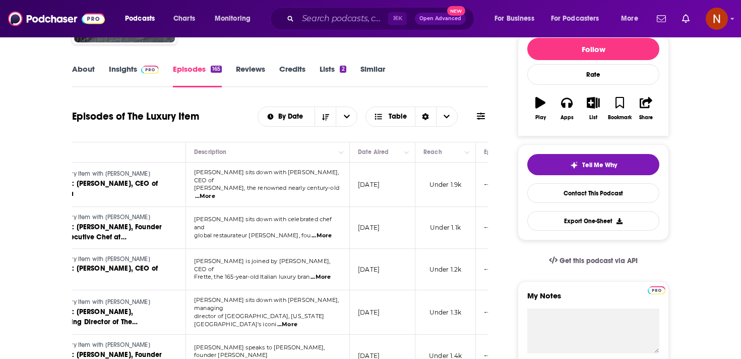
scroll to position [0, 89]
click at [214, 192] on span "...More" at bounding box center [204, 196] width 20 height 8
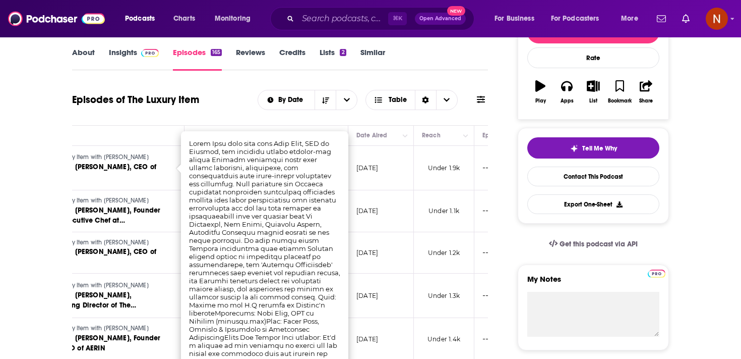
scroll to position [145, 0]
click at [231, 116] on div "Episodes of The Luxury Item By Date Table" at bounding box center [280, 105] width 416 height 39
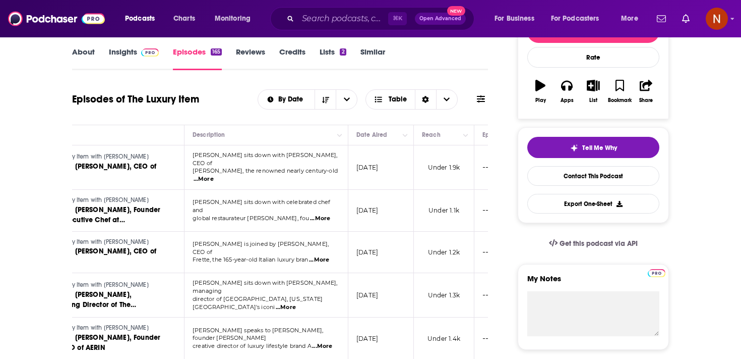
click at [322, 214] on span "...More" at bounding box center [320, 218] width 20 height 8
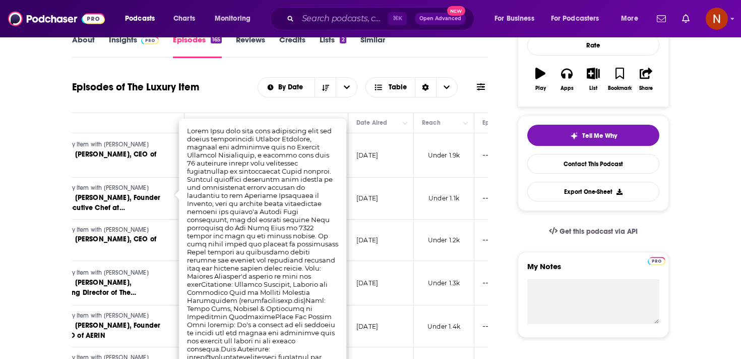
scroll to position [161, 0]
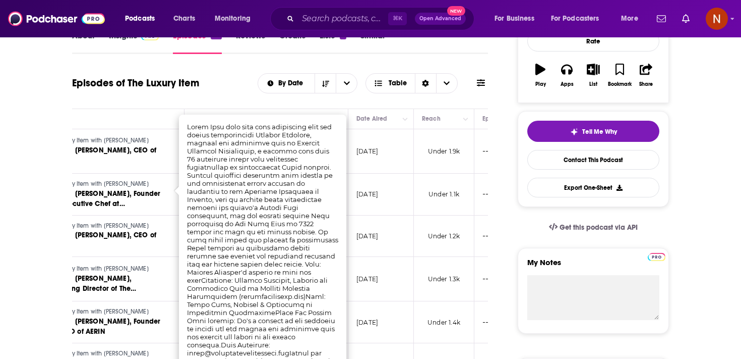
click at [252, 107] on div "Episodes of The Luxury Item By Date Table" at bounding box center [280, 89] width 416 height 39
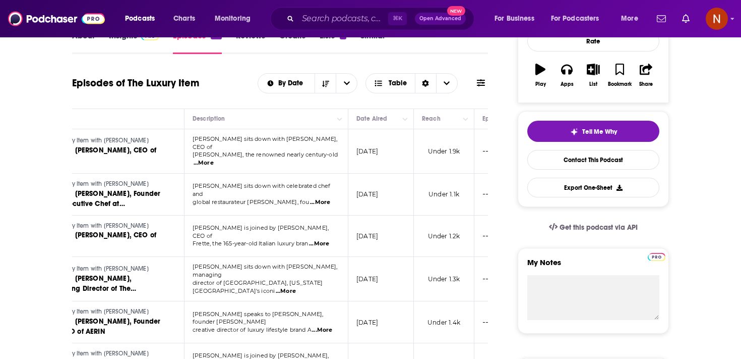
click at [323, 240] on span "...More" at bounding box center [319, 244] width 20 height 8
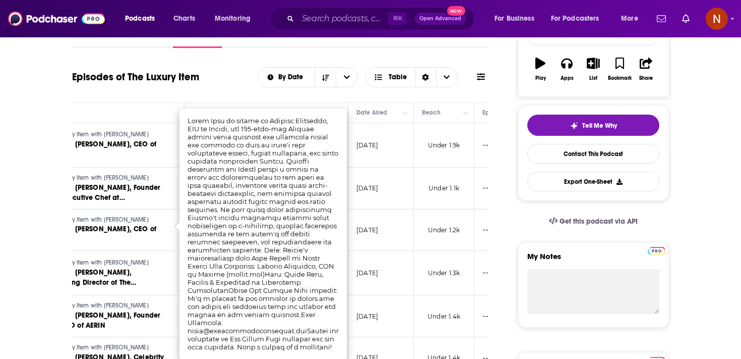
scroll to position [169, 0]
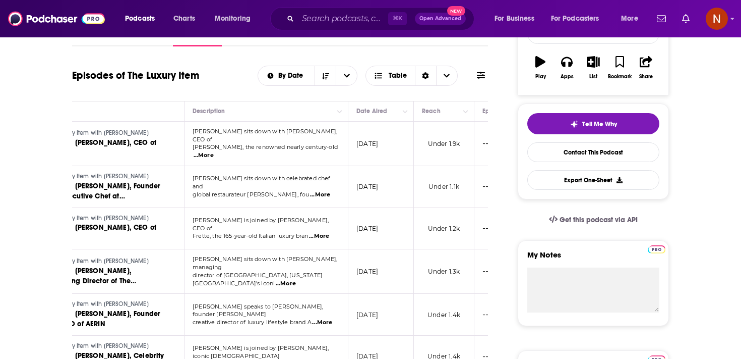
click at [325, 318] on span "...More" at bounding box center [322, 322] width 20 height 8
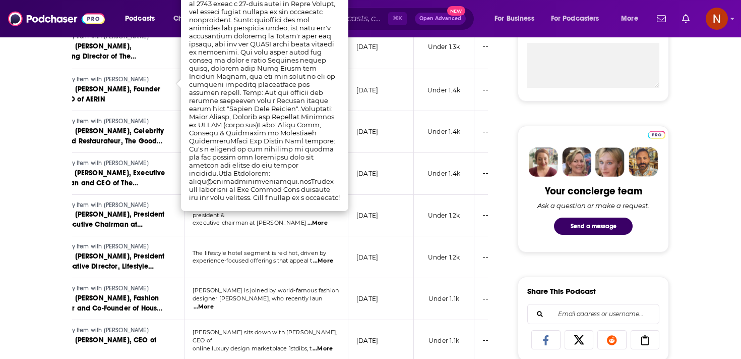
scroll to position [416, 0]
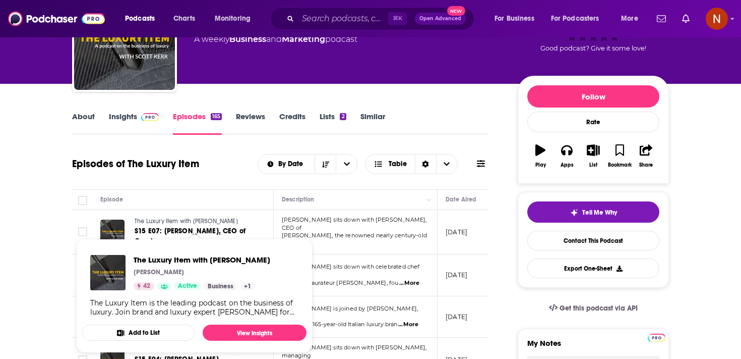
scroll to position [80, 0]
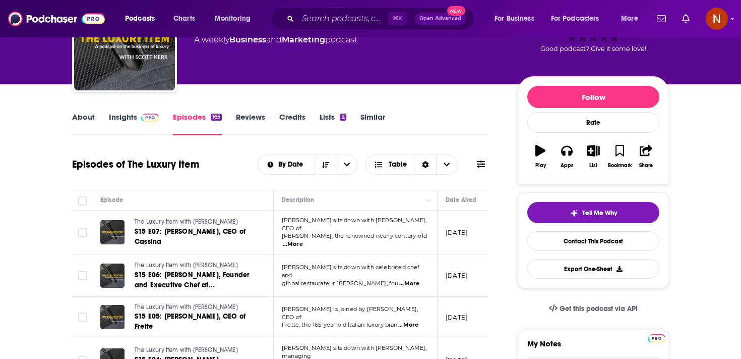
click at [85, 116] on link "About" at bounding box center [83, 123] width 23 height 23
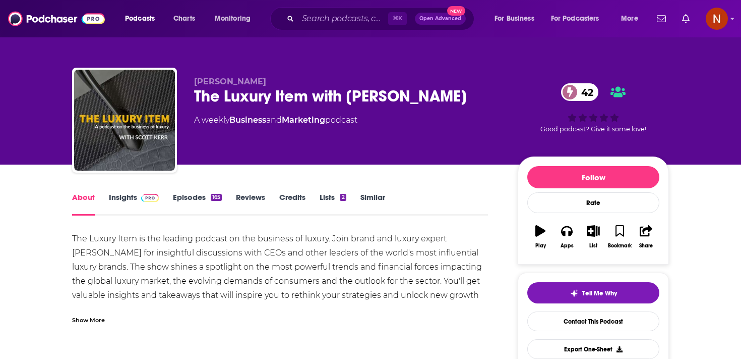
click at [133, 200] on link "Insights" at bounding box center [134, 203] width 50 height 23
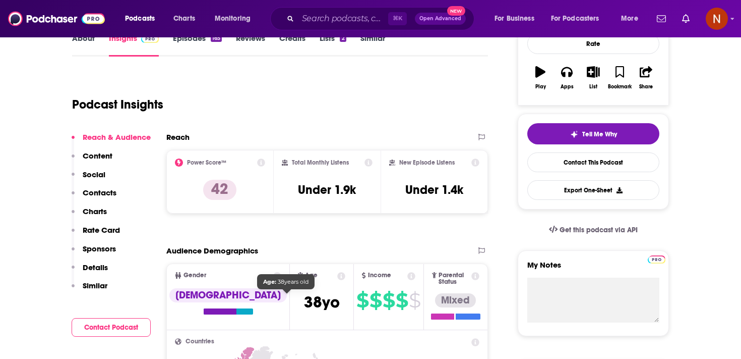
scroll to position [181, 0]
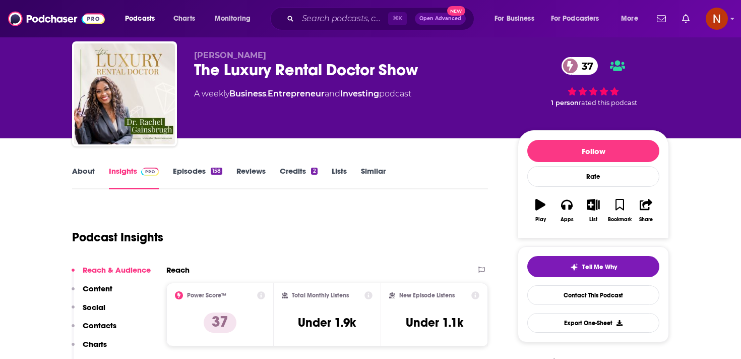
scroll to position [29, 0]
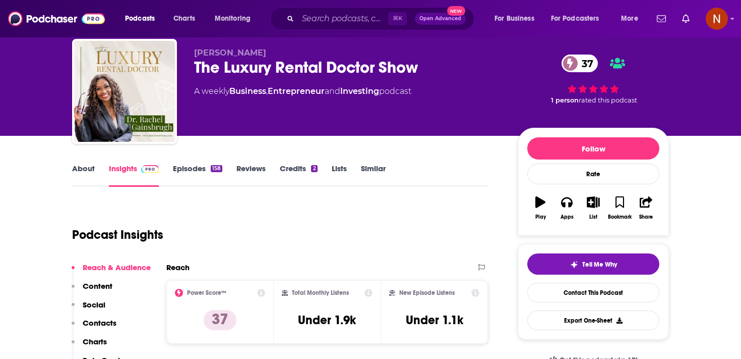
click at [197, 169] on link "Episodes 158" at bounding box center [197, 174] width 49 height 23
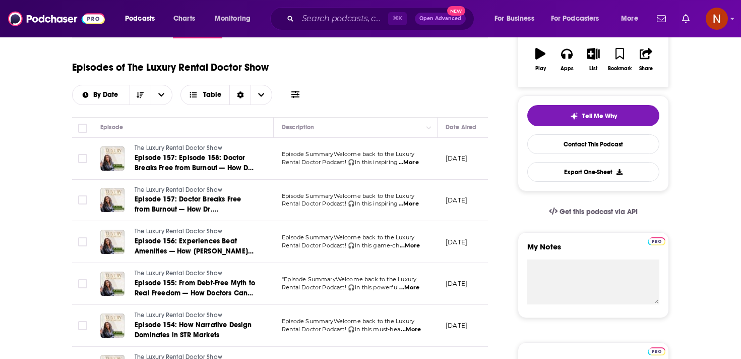
scroll to position [179, 0]
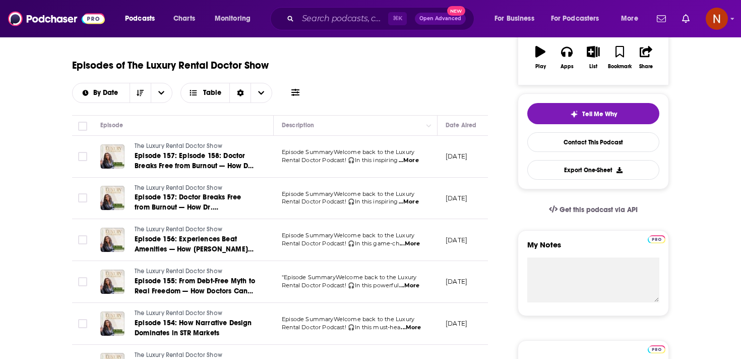
click at [407, 159] on span "...More" at bounding box center [409, 160] width 20 height 8
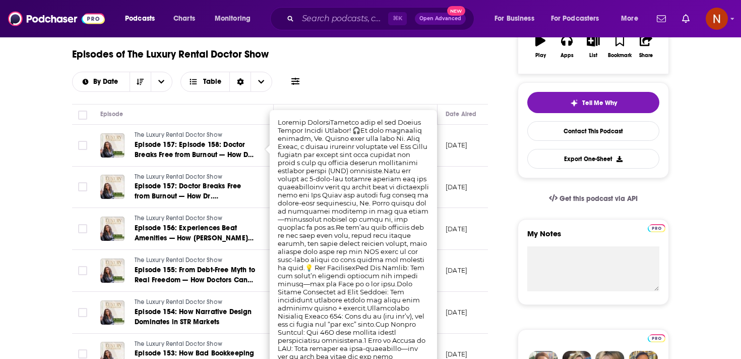
scroll to position [191, 0]
